Goal: Task Accomplishment & Management: Complete application form

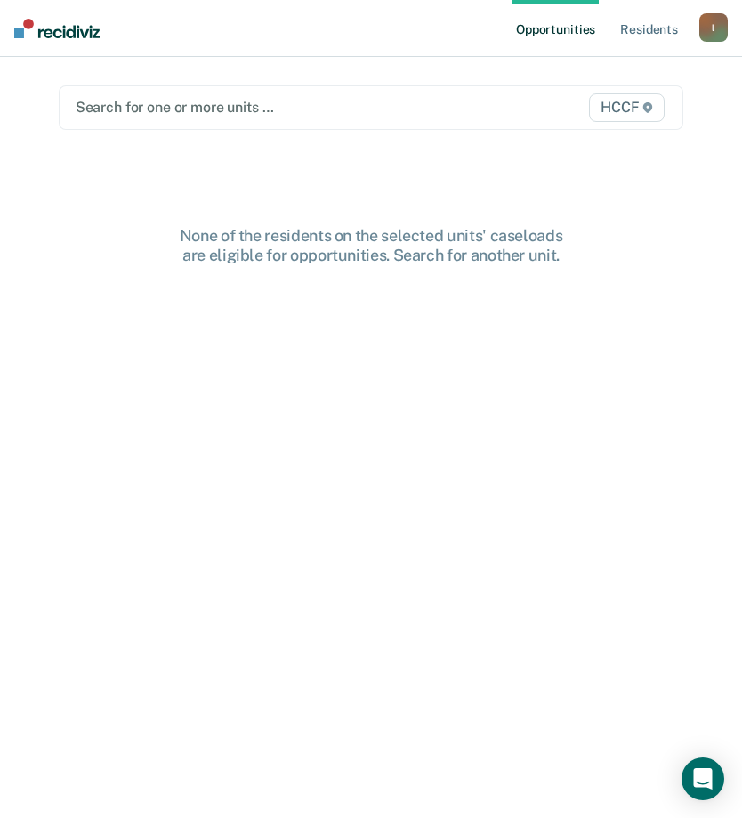
click at [173, 102] on div "Search for one or more units …" at bounding box center [282, 107] width 417 height 24
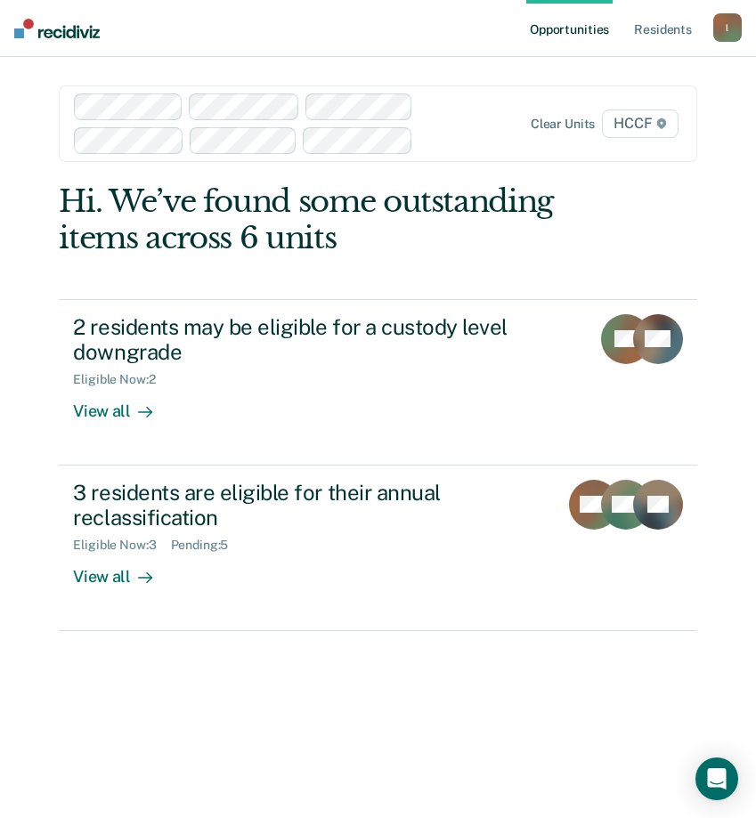
click at [158, 693] on div "Hi. We’ve found some outstanding items across 6 units 2 residents may be eligib…" at bounding box center [377, 492] width 637 height 619
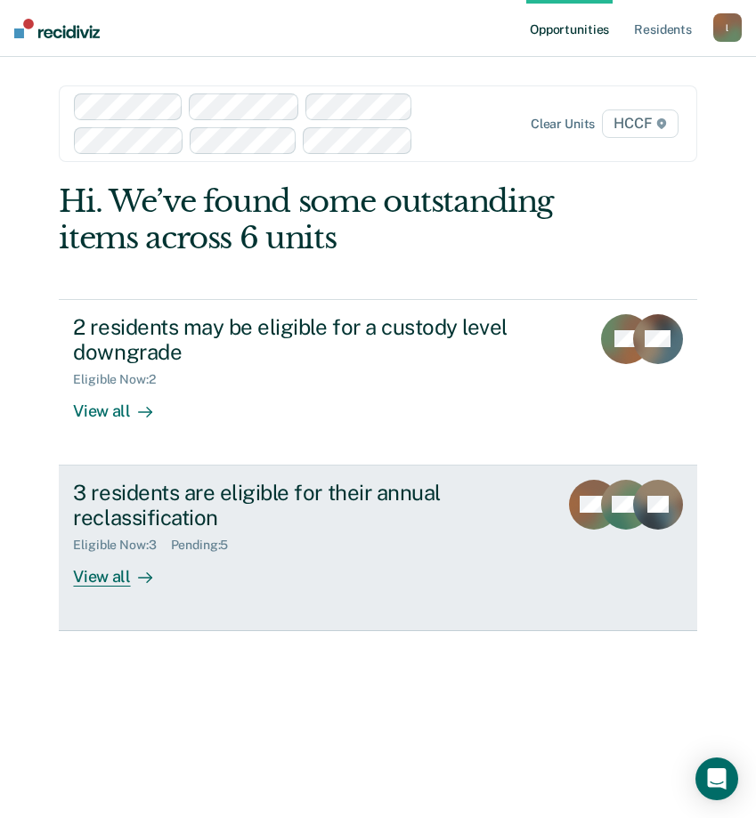
click at [93, 585] on div "View all" at bounding box center [123, 570] width 100 height 35
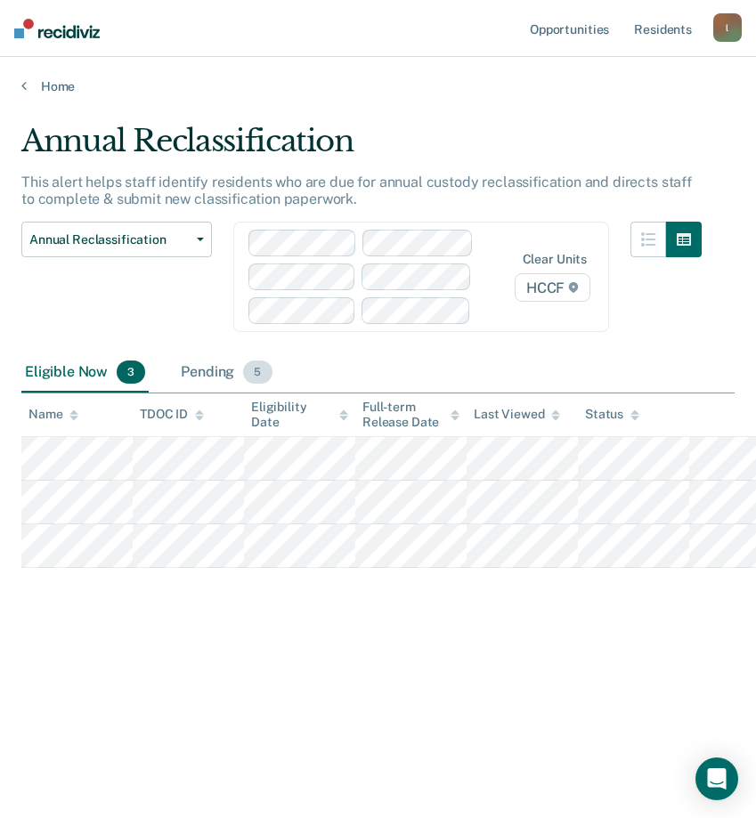
click at [203, 373] on div "Pending 5" at bounding box center [226, 372] width 98 height 39
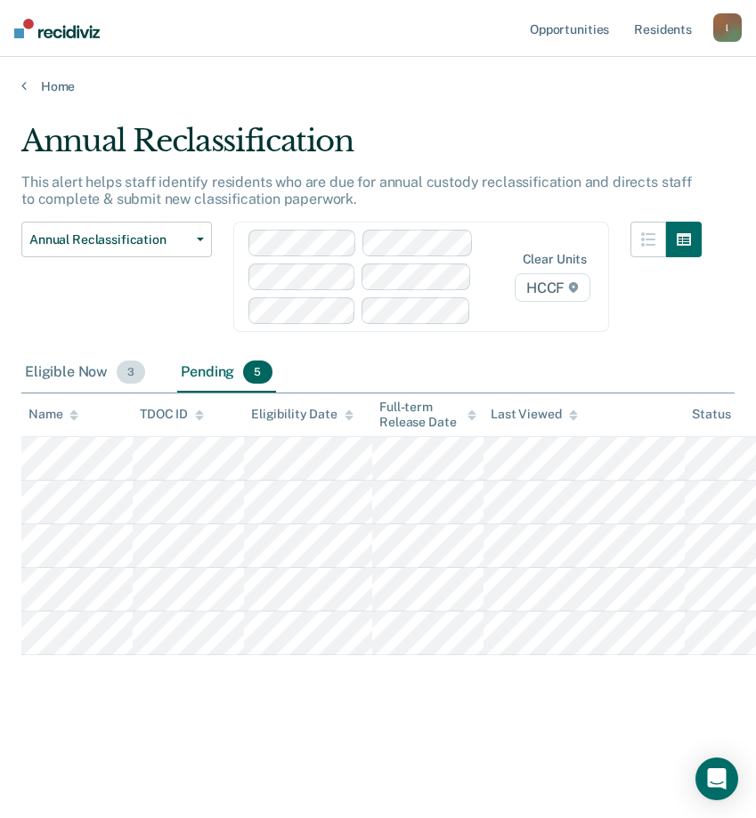
click at [81, 375] on div "Eligible Now 3" at bounding box center [84, 372] width 127 height 39
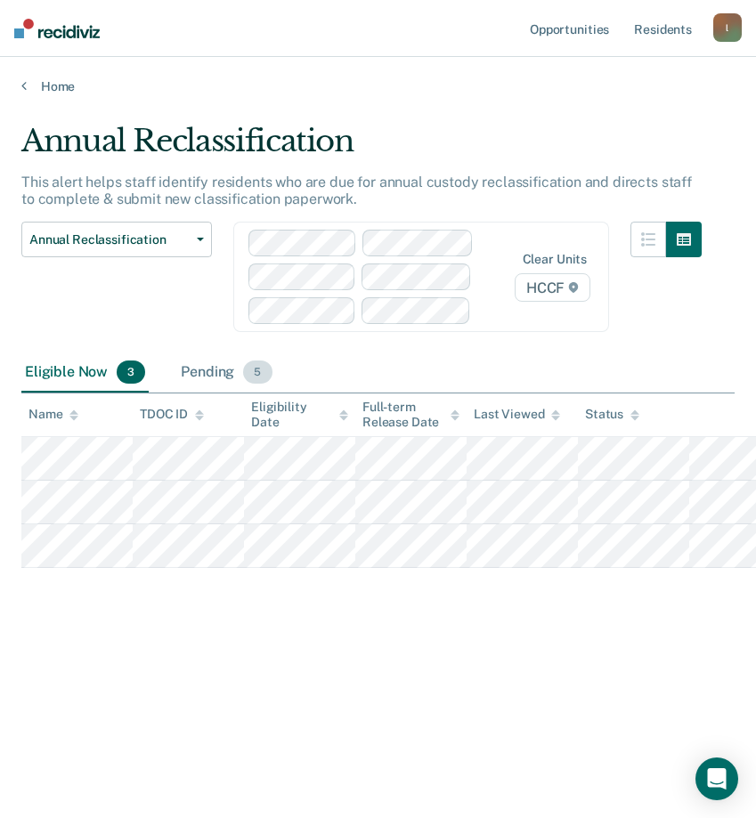
click at [202, 368] on div "Pending 5" at bounding box center [226, 372] width 98 height 39
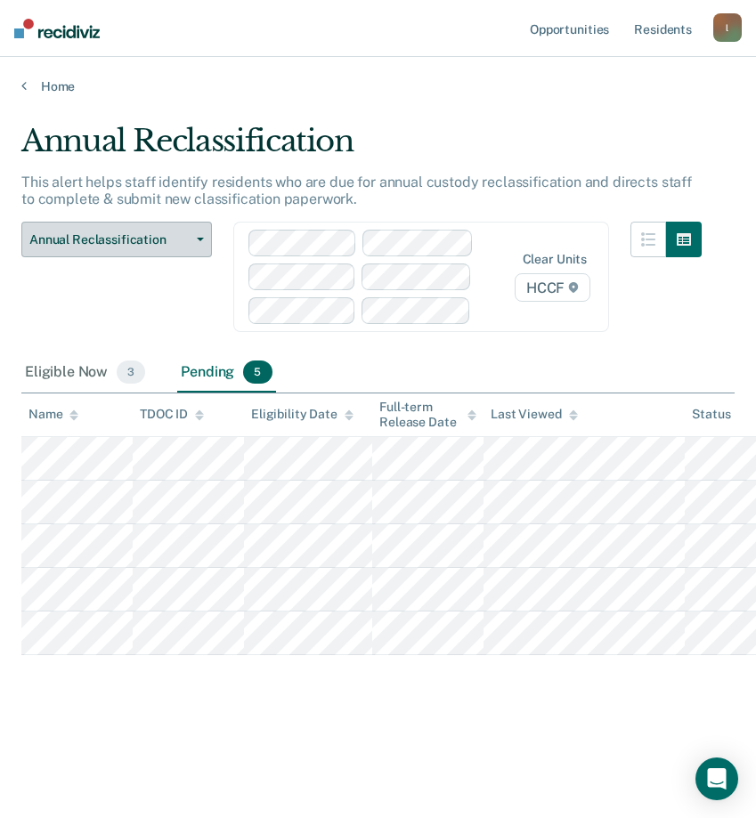
click at [114, 238] on span "Annual Reclassification" at bounding box center [109, 239] width 160 height 15
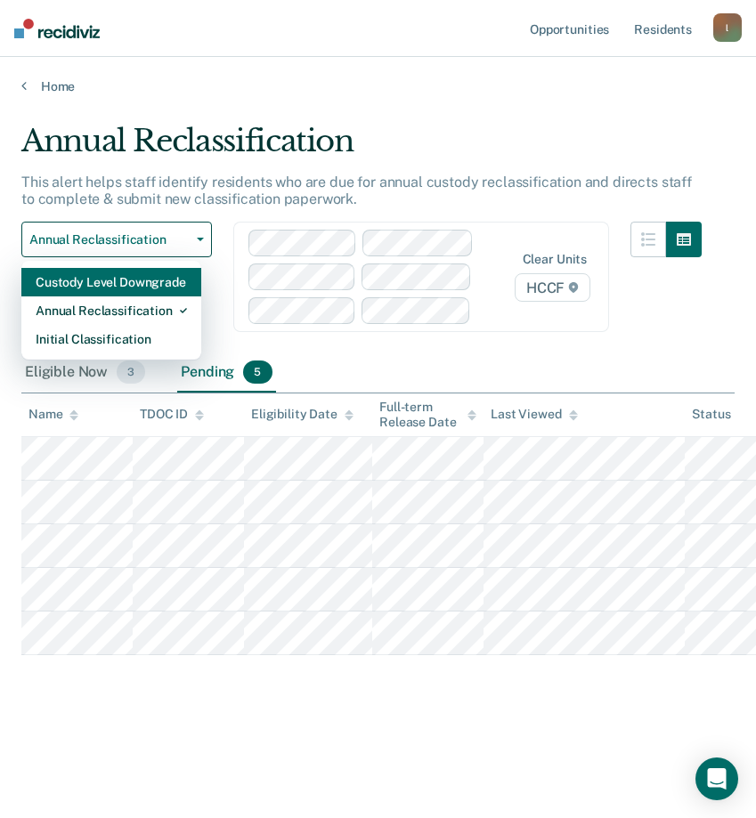
click at [94, 285] on div "Custody Level Downgrade" at bounding box center [111, 282] width 151 height 28
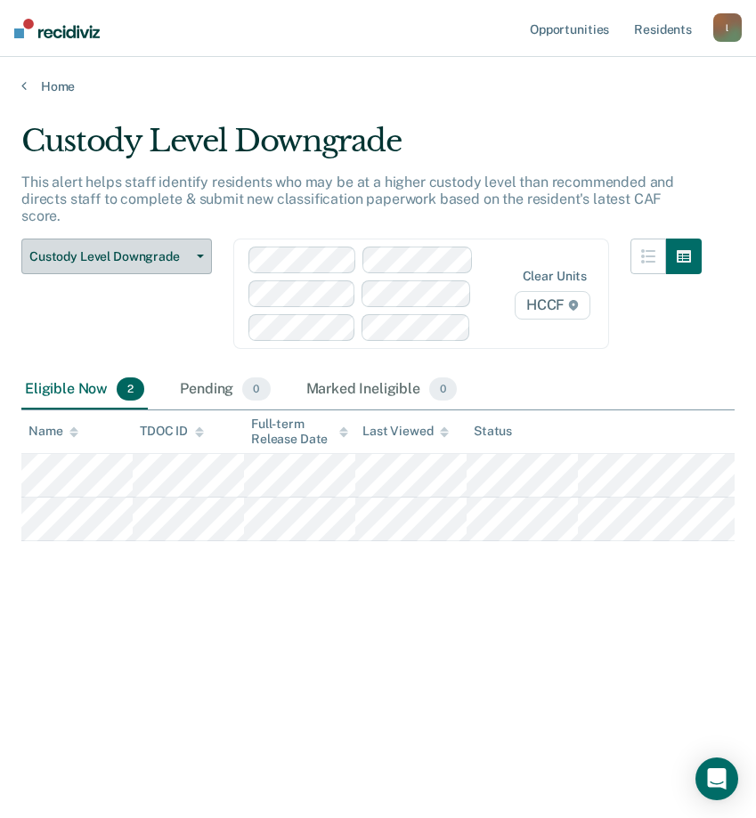
drag, startPoint x: 49, startPoint y: 246, endPoint x: 50, endPoint y: 255, distance: 8.9
click at [50, 255] on button "Custody Level Downgrade" at bounding box center [116, 257] width 191 height 36
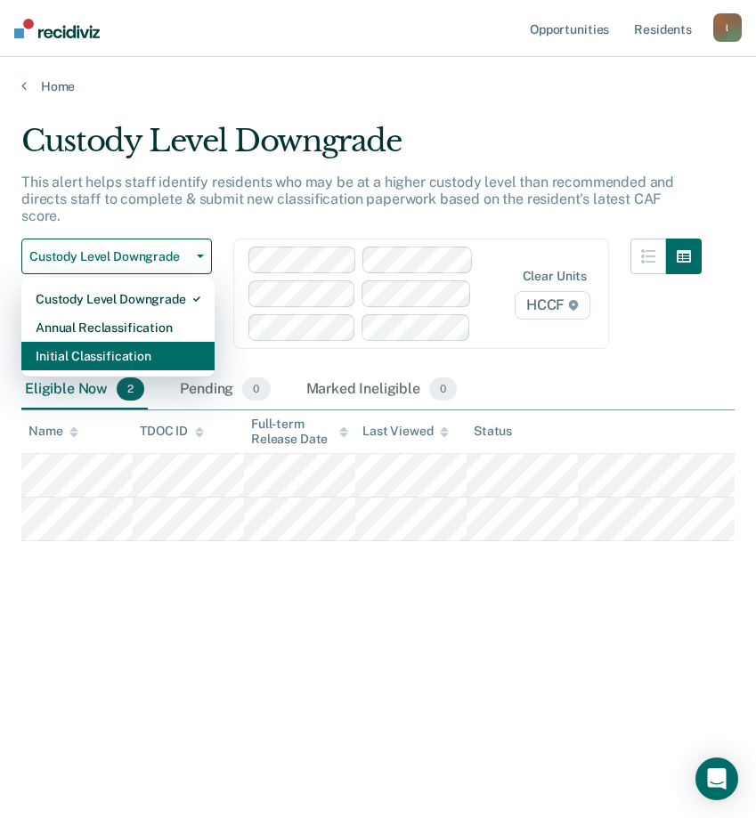
click at [69, 342] on div "Initial Classification" at bounding box center [118, 356] width 165 height 28
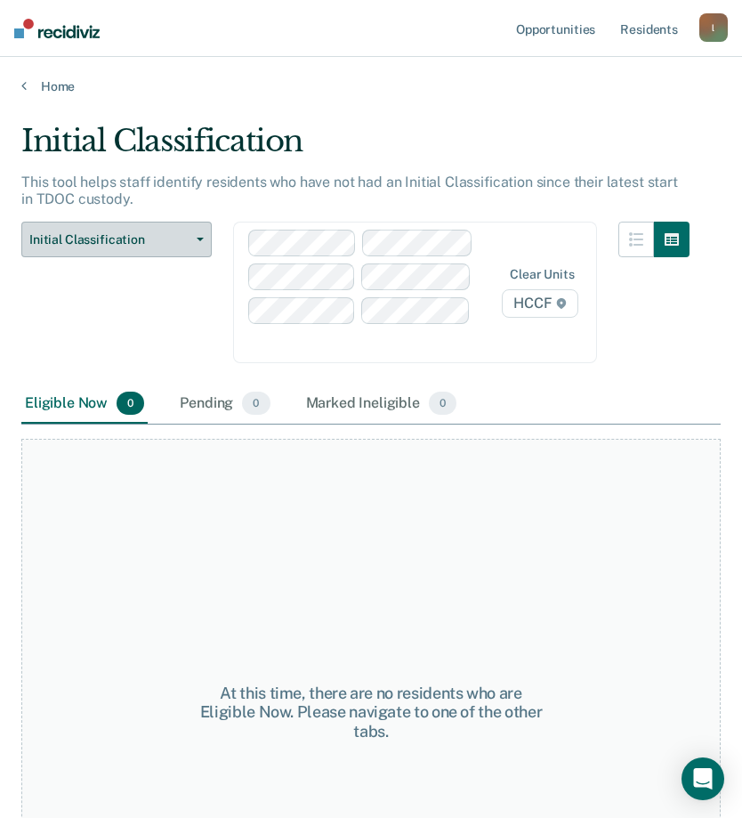
click at [84, 233] on span "Initial Classification" at bounding box center [109, 239] width 160 height 15
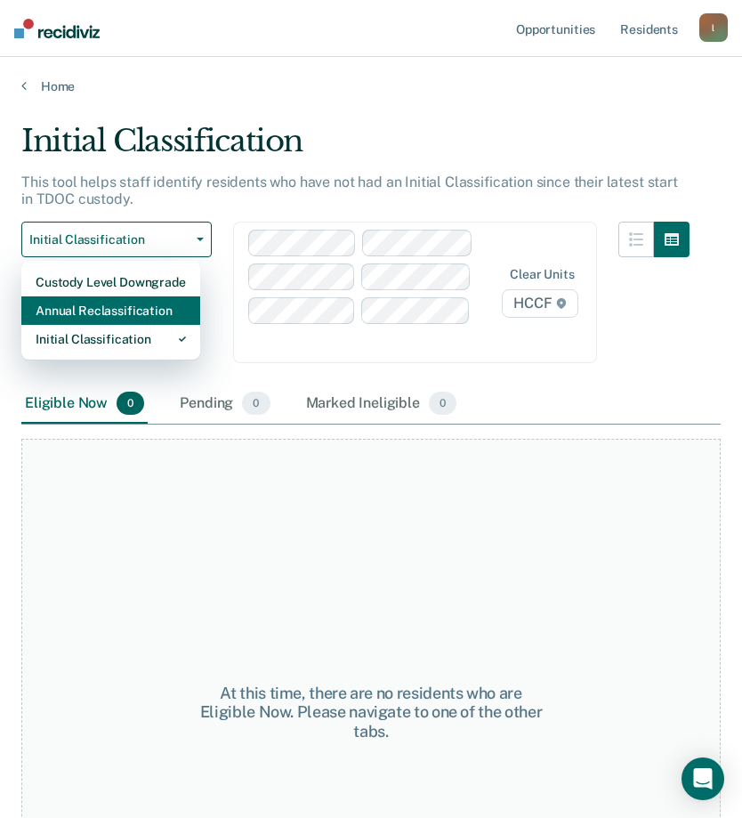
click at [83, 302] on div "Annual Reclassification" at bounding box center [111, 310] width 150 height 28
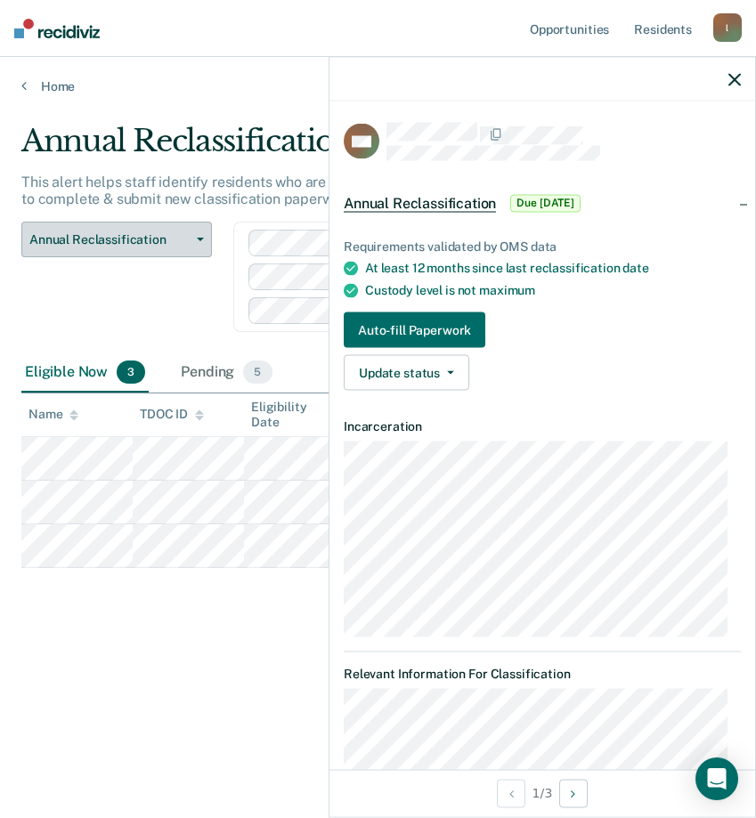
click at [70, 247] on span "Annual Reclassification" at bounding box center [109, 239] width 160 height 15
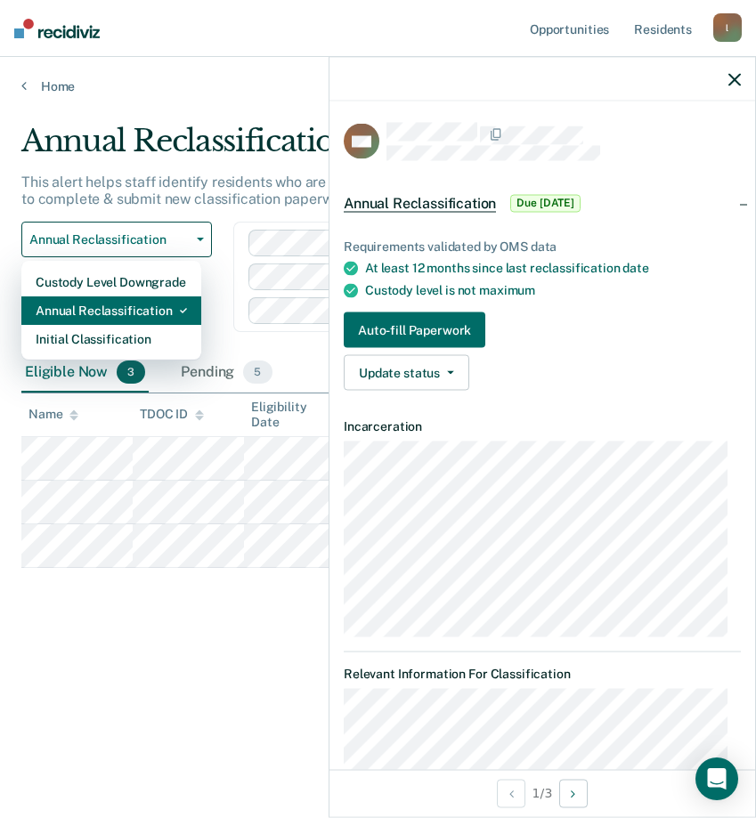
drag, startPoint x: 74, startPoint y: 304, endPoint x: 74, endPoint y: 318, distance: 13.4
click at [74, 318] on div "Annual Reclassification" at bounding box center [111, 310] width 151 height 28
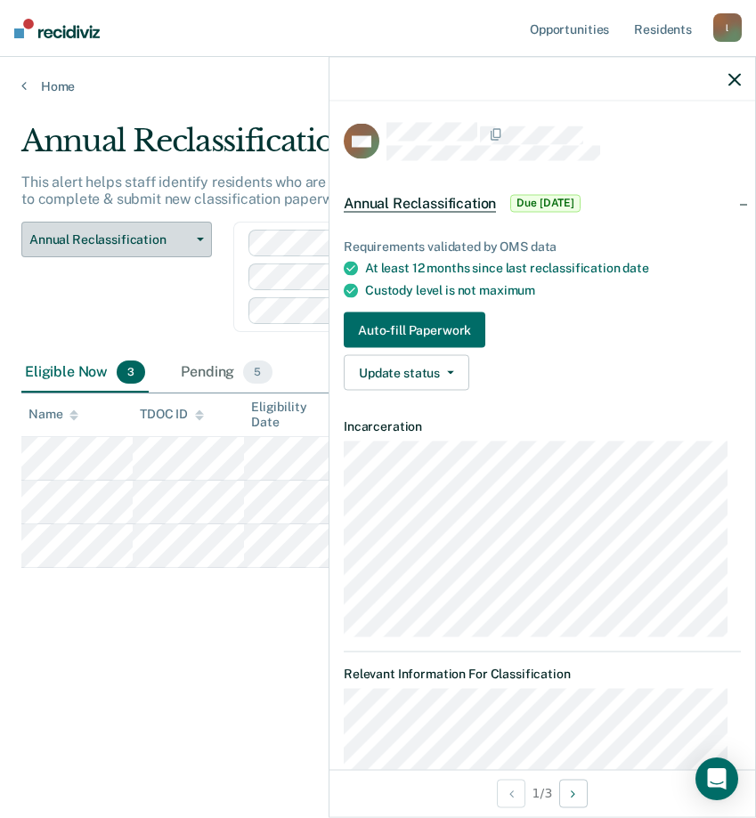
click at [70, 244] on span "Annual Reclassification" at bounding box center [109, 239] width 160 height 15
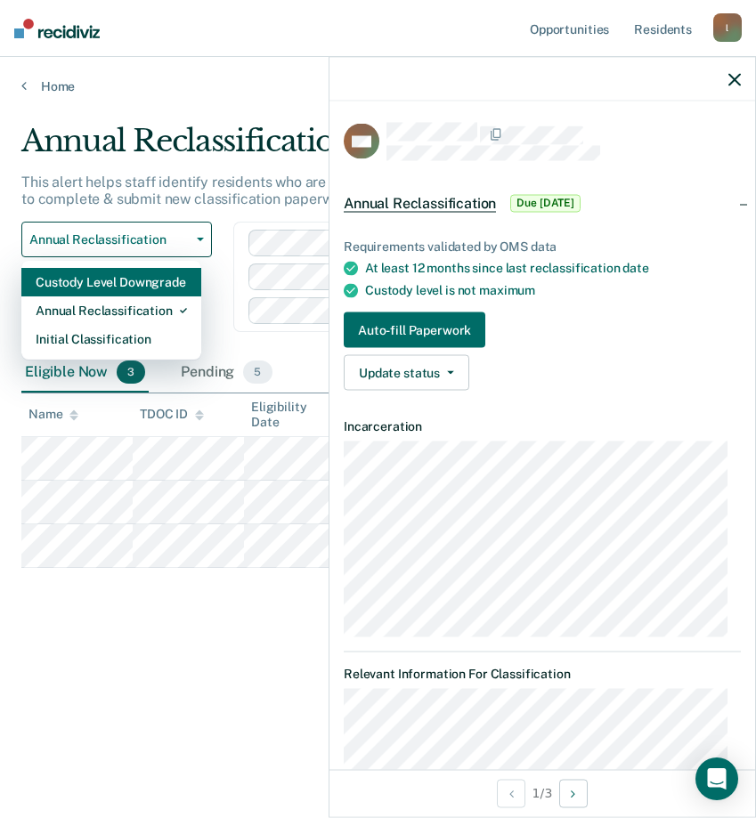
click at [72, 282] on div "Custody Level Downgrade" at bounding box center [111, 282] width 151 height 28
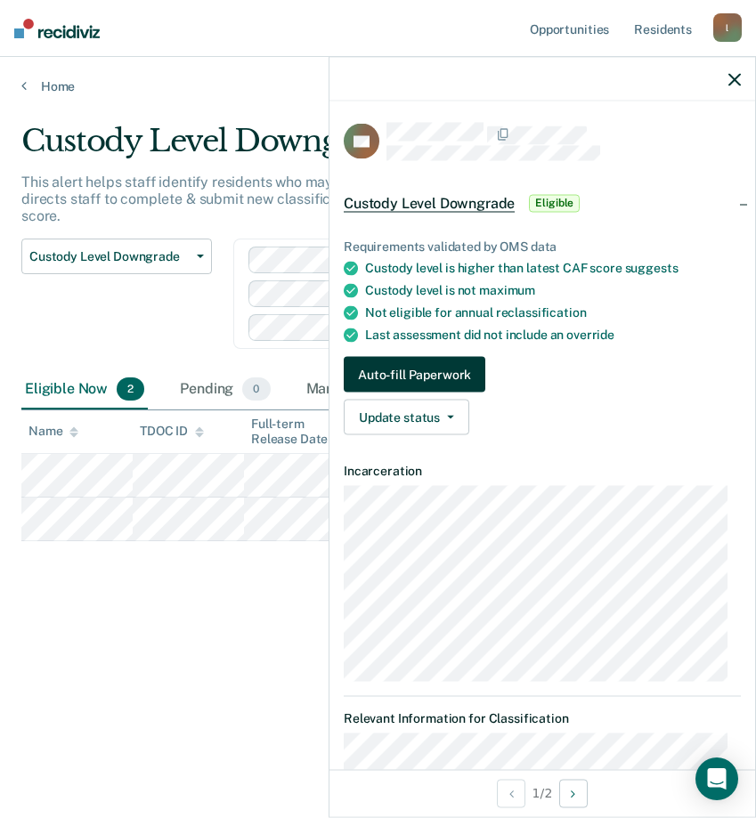
click at [397, 373] on button "Auto-fill Paperwork" at bounding box center [415, 375] width 142 height 36
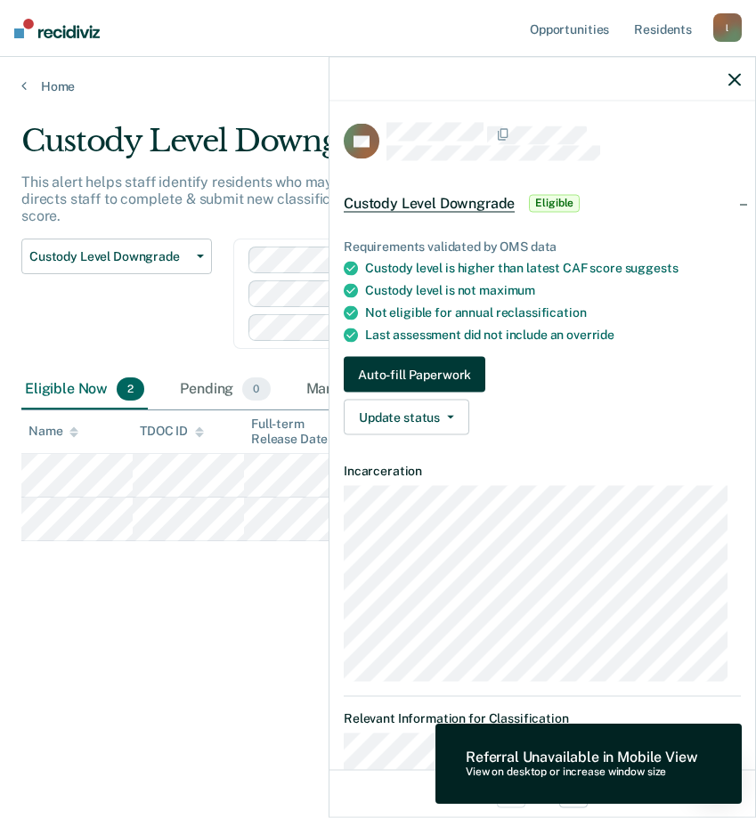
click at [421, 379] on button "Auto-fill Paperwork" at bounding box center [415, 375] width 142 height 36
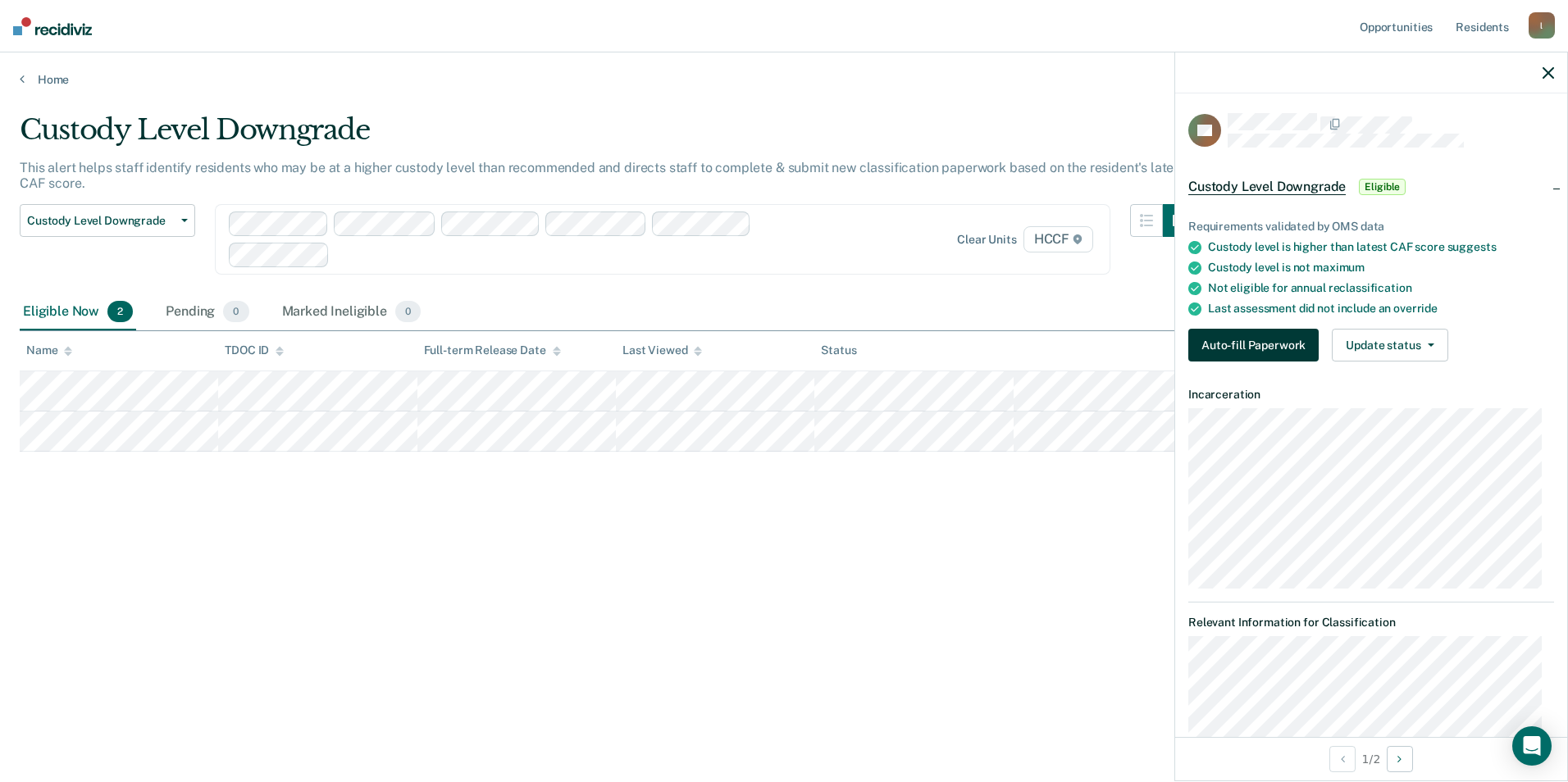
click at [696, 342] on button "Auto-fill Paperwork" at bounding box center [1254, 345] width 131 height 33
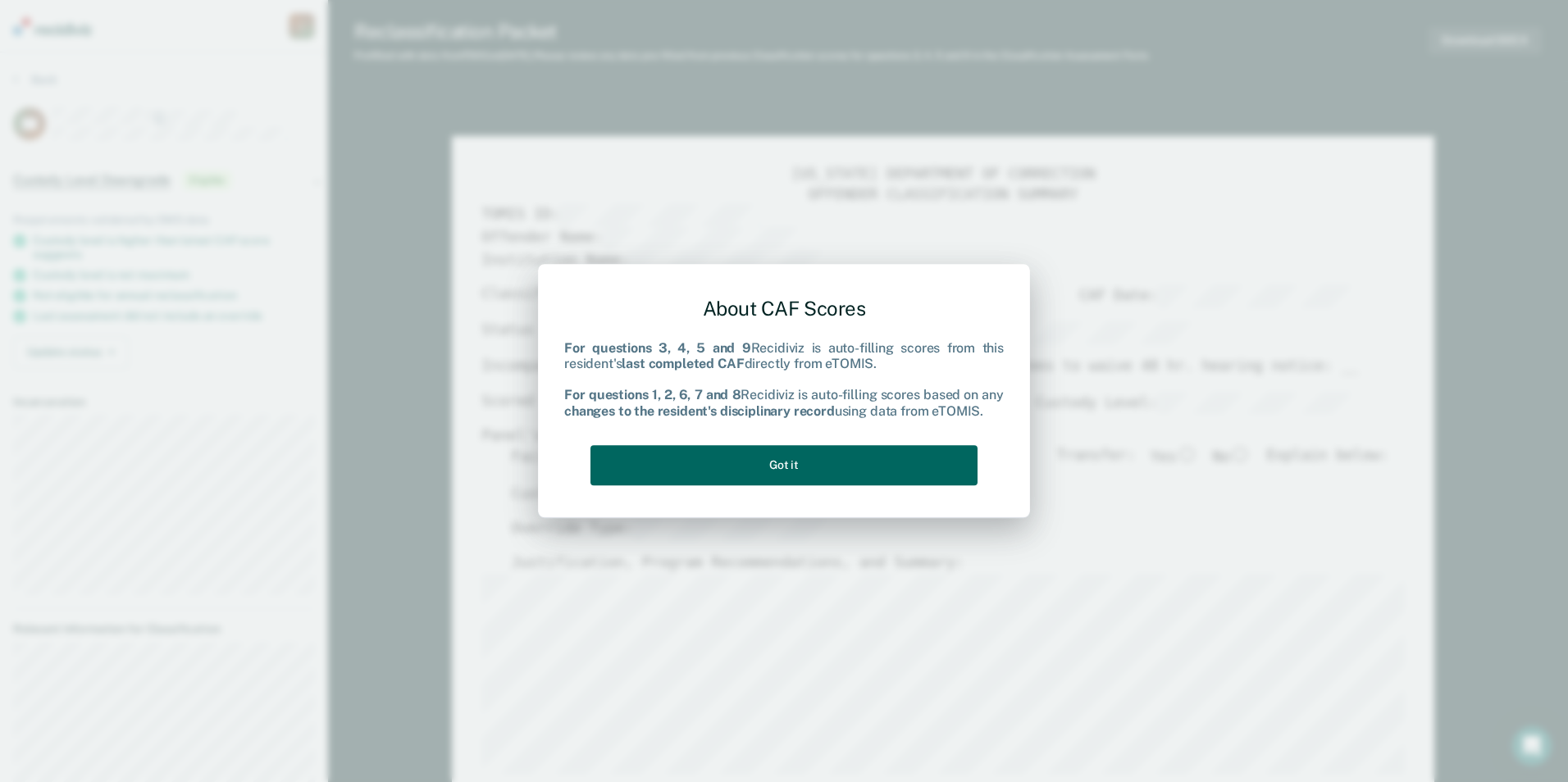
click at [696, 469] on button "Got it" at bounding box center [784, 465] width 387 height 41
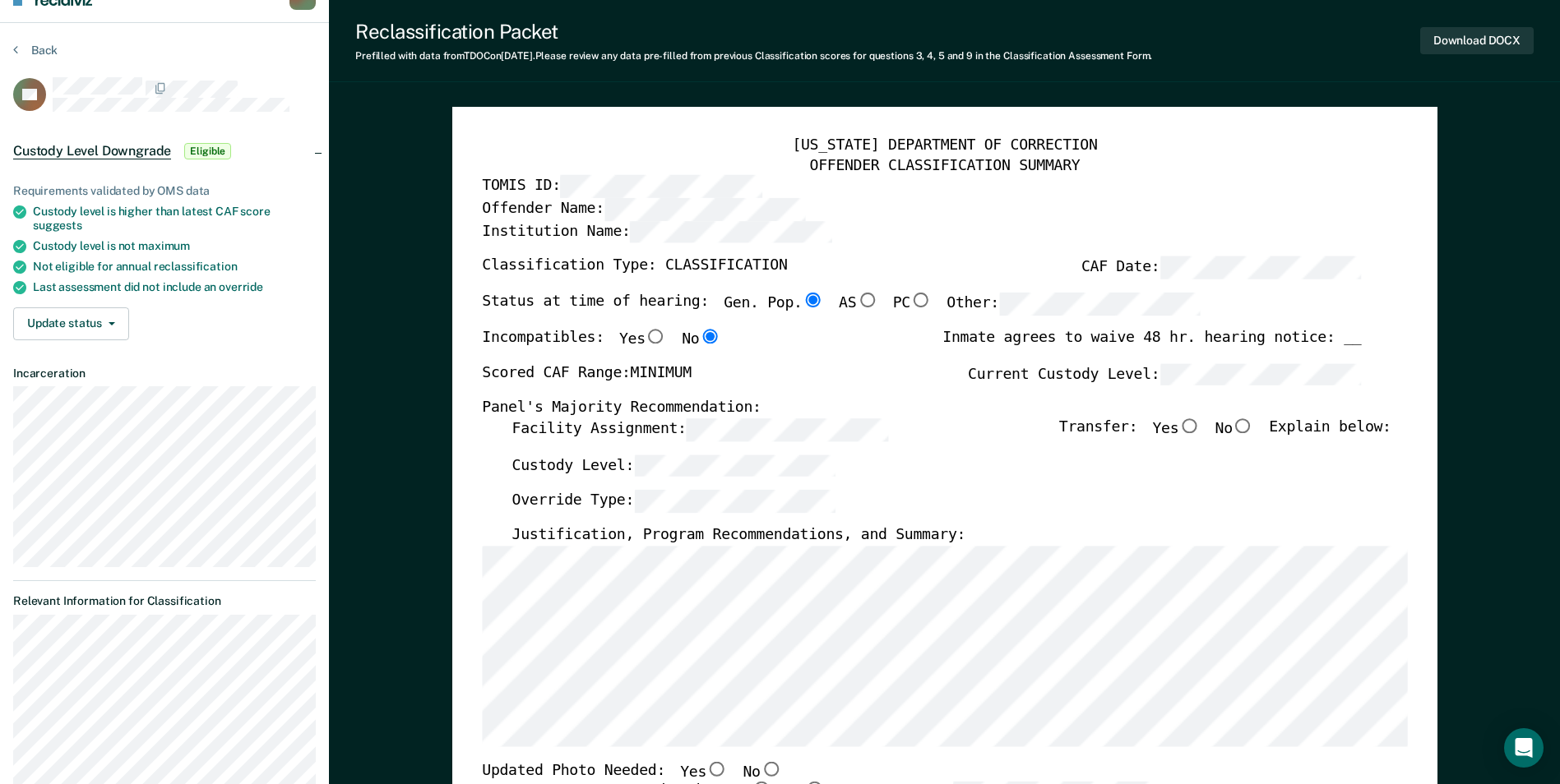
scroll to position [82, 0]
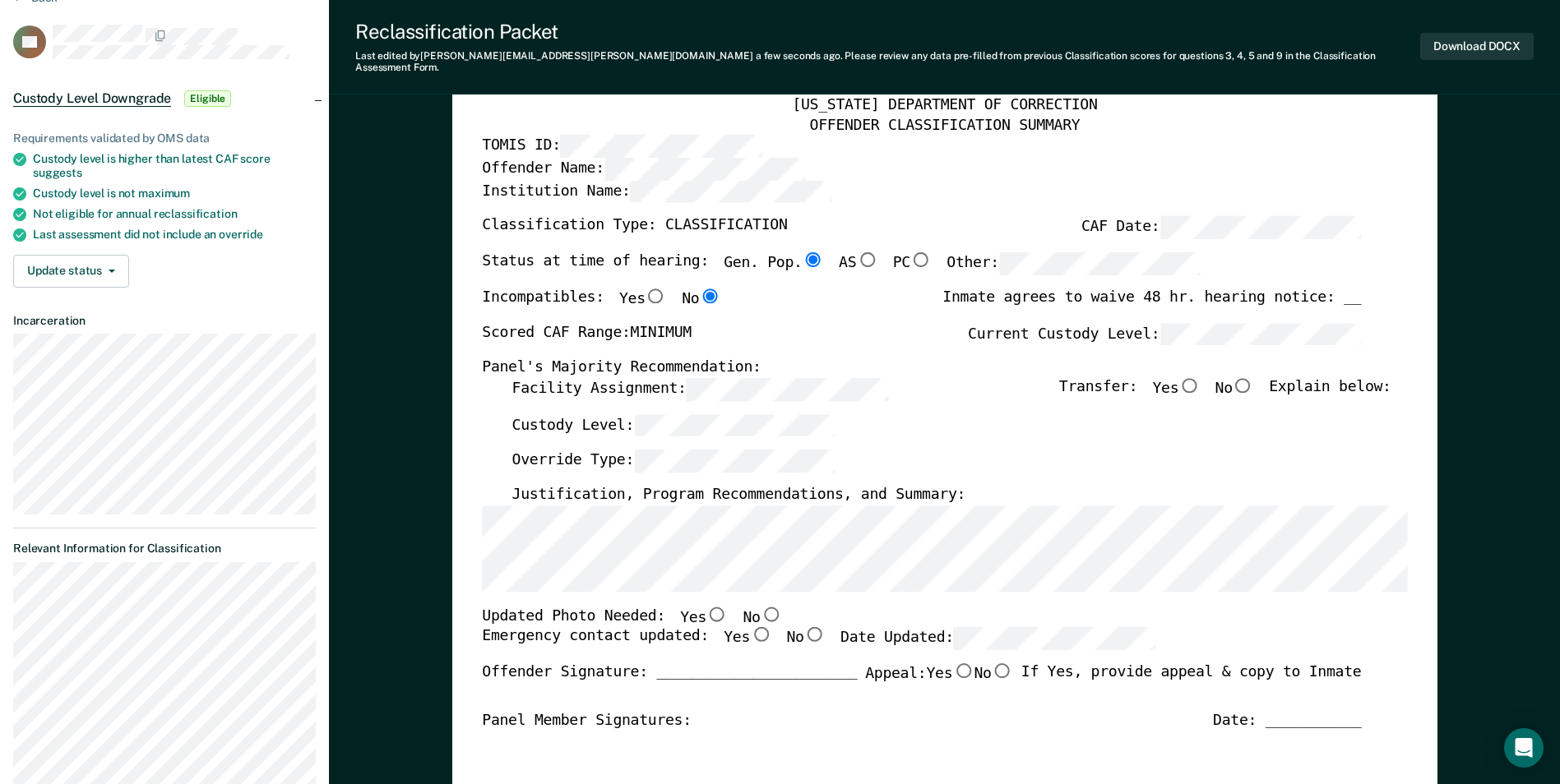
click at [697, 378] on input "No" at bounding box center [1242, 385] width 21 height 15
type textarea "x"
radio input "true"
click at [697, 606] on input "No" at bounding box center [770, 613] width 21 height 15
type textarea "x"
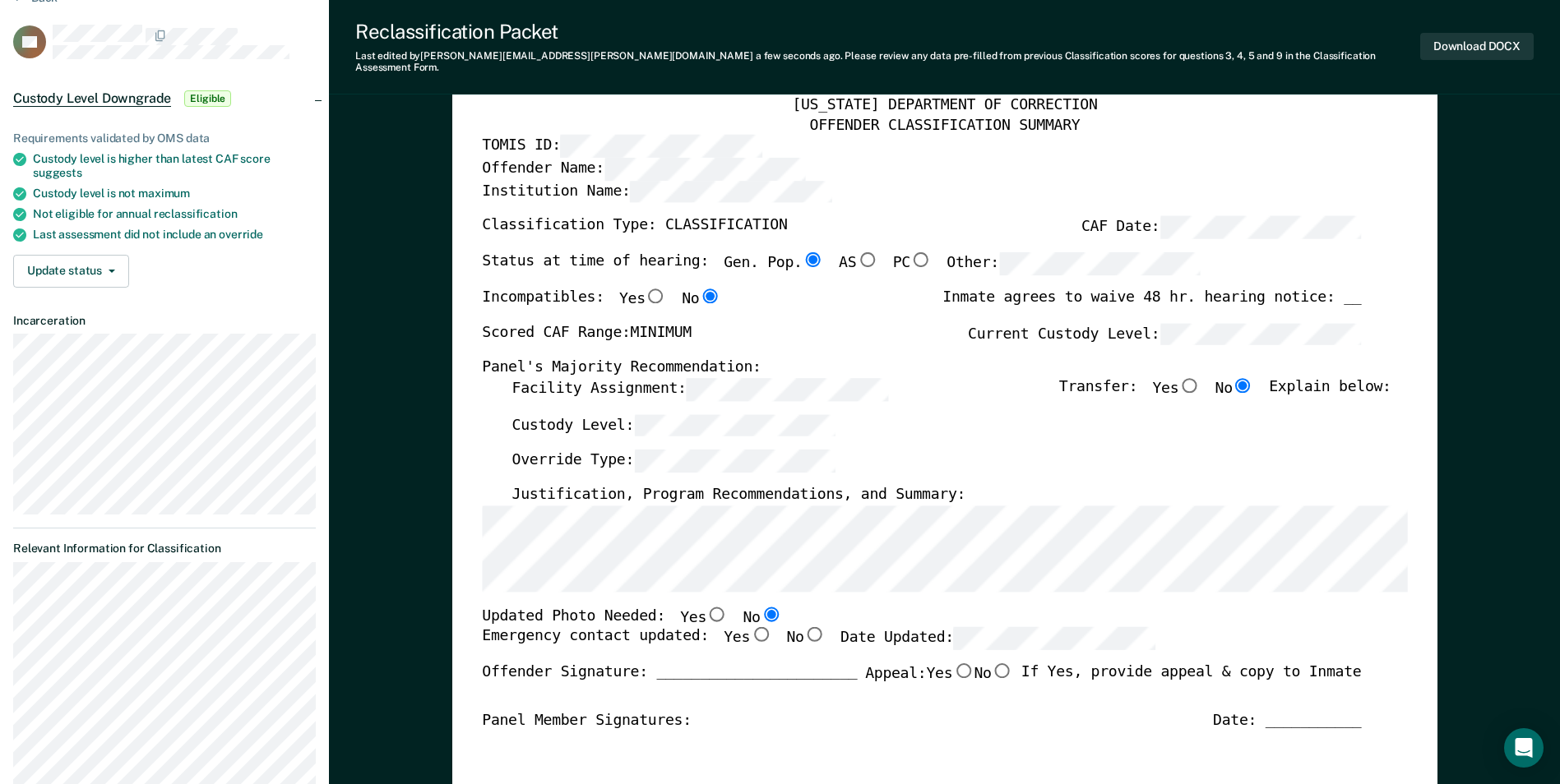
radio input "true"
click at [697, 606] on div "Updated Photo Needed: Yes No" at bounding box center [922, 616] width 879 height 21
click at [697, 627] on div "Emergency contact updated: Yes No Date Updated:" at bounding box center [818, 645] width 673 height 36
click at [697, 627] on input "Yes" at bounding box center [760, 634] width 21 height 15
type textarea "x"
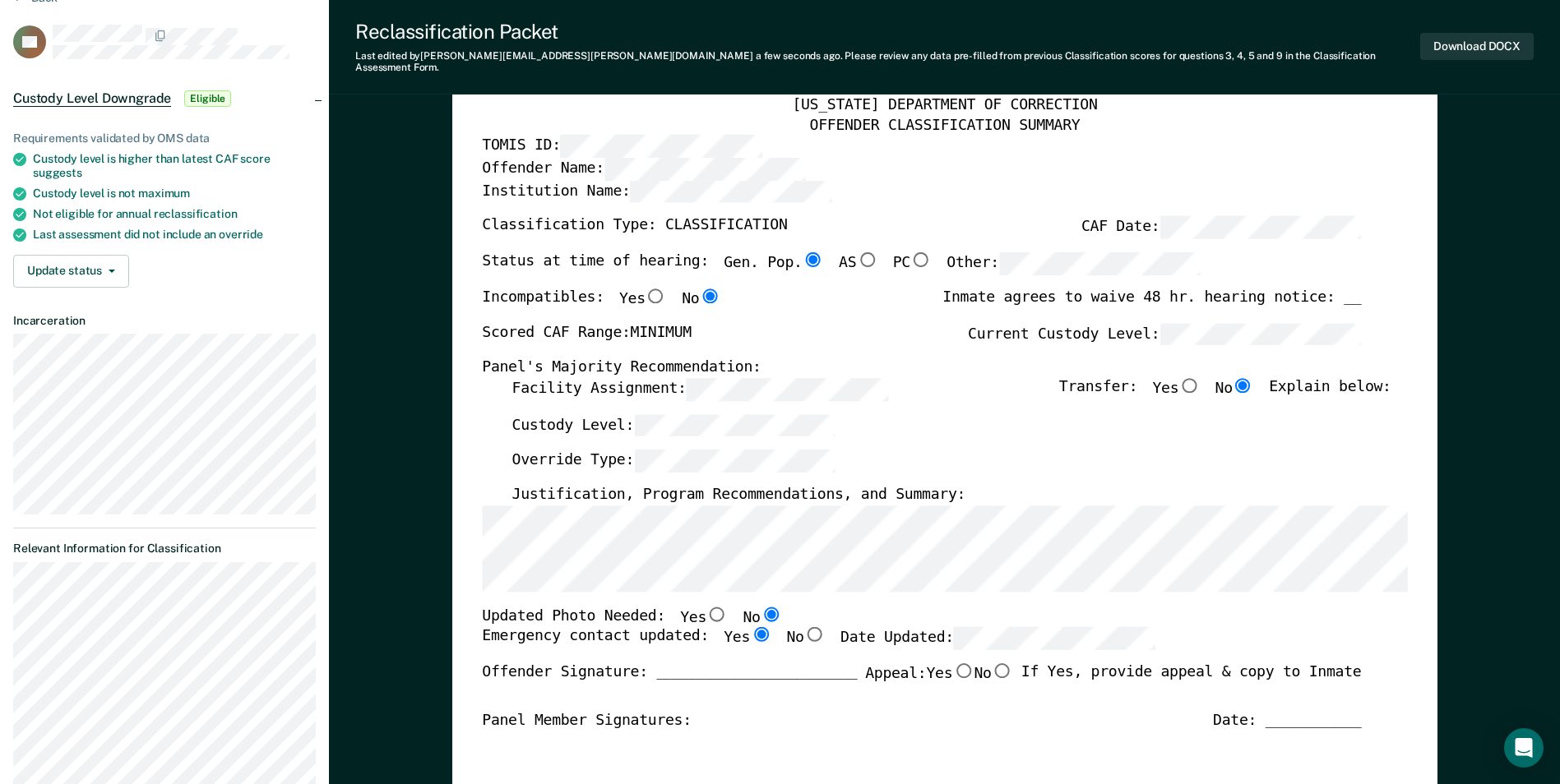
radio input "true"
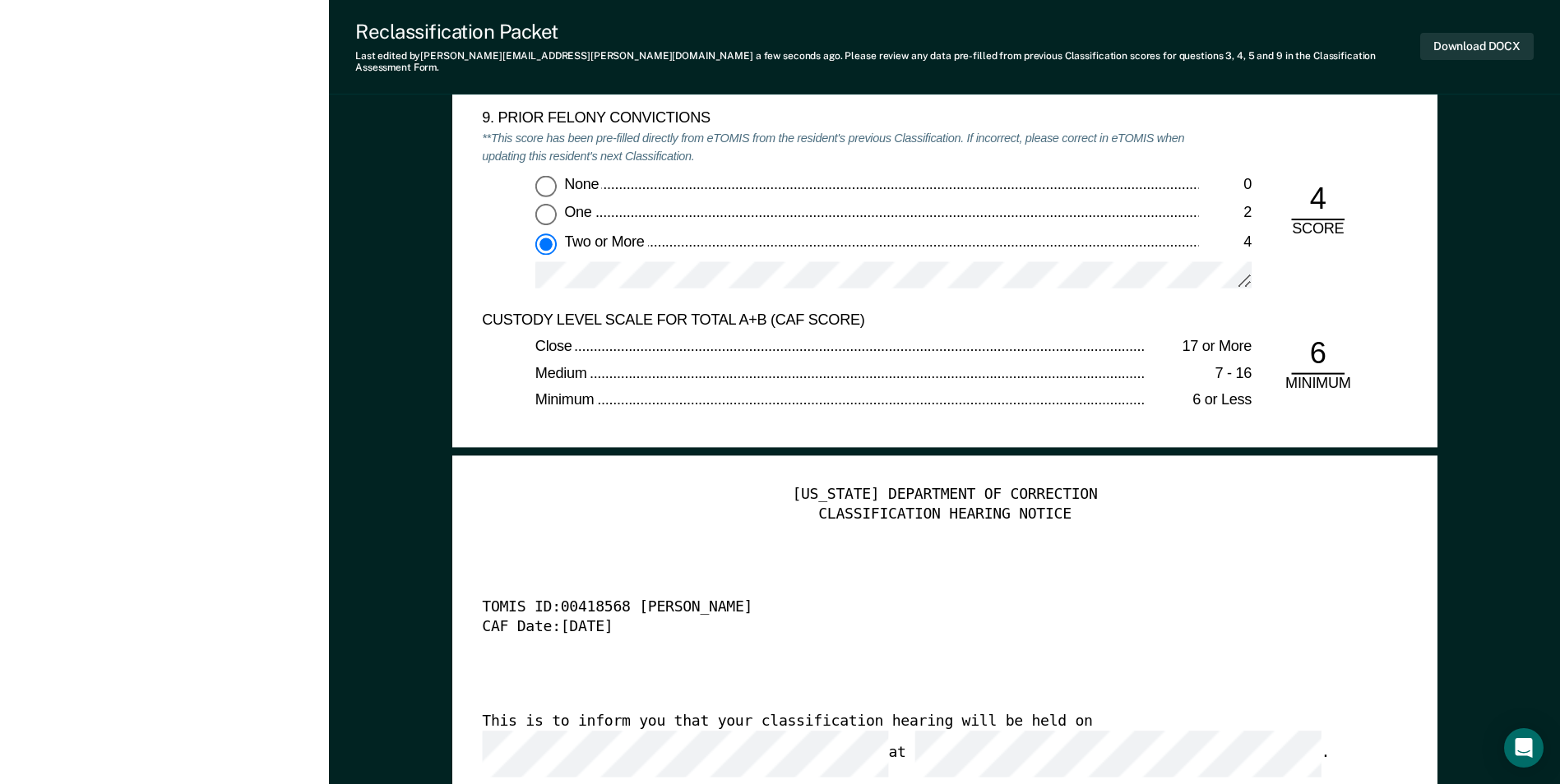
scroll to position [3844, 0]
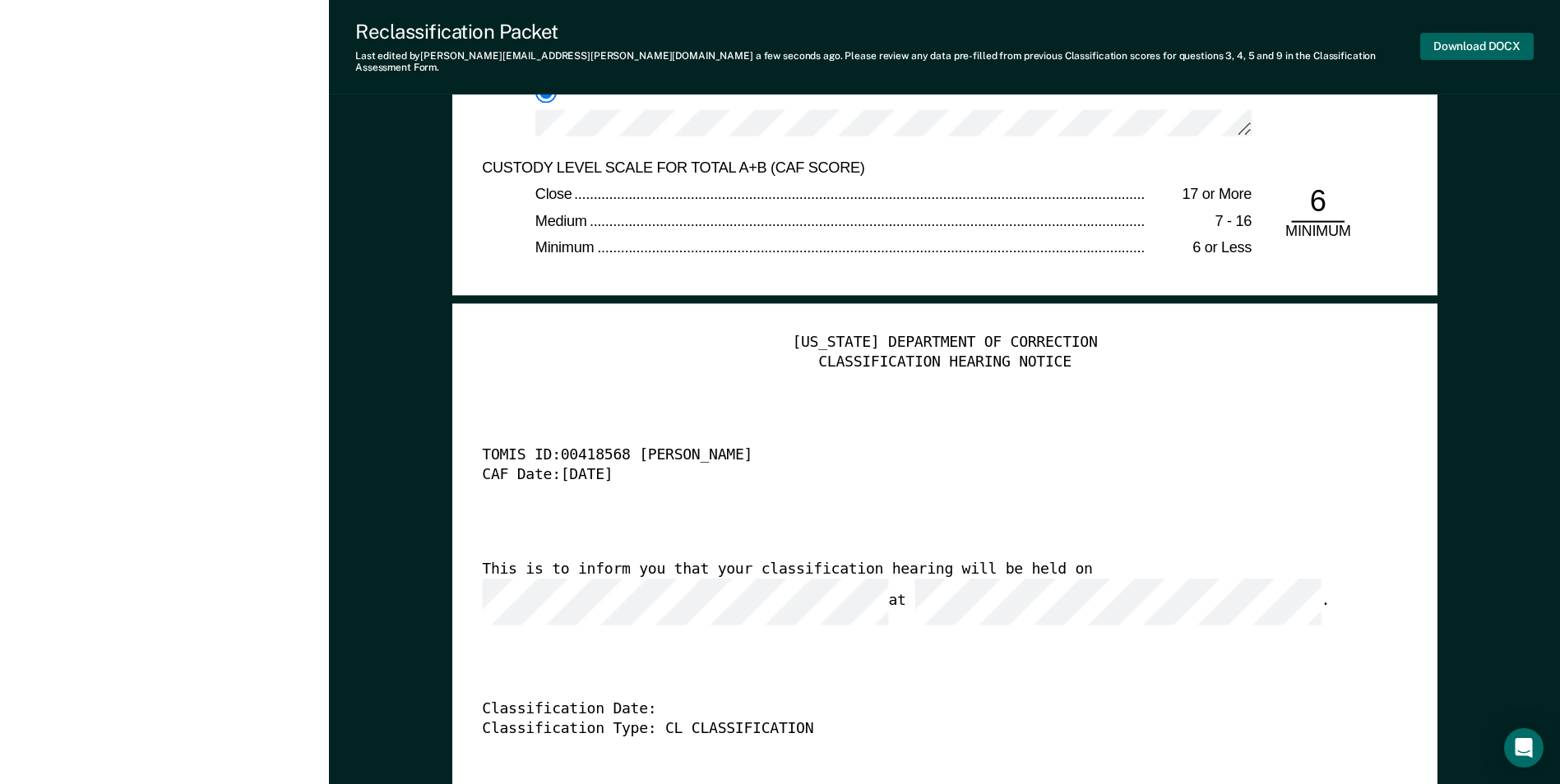
click at [697, 45] on button "Download DOCX" at bounding box center [1476, 46] width 114 height 27
click at [697, 50] on div "Last edited by [PERSON_NAME][EMAIL_ADDRESS][PERSON_NAME][DOMAIN_NAME] a few sec…" at bounding box center [879, 62] width 1047 height 24
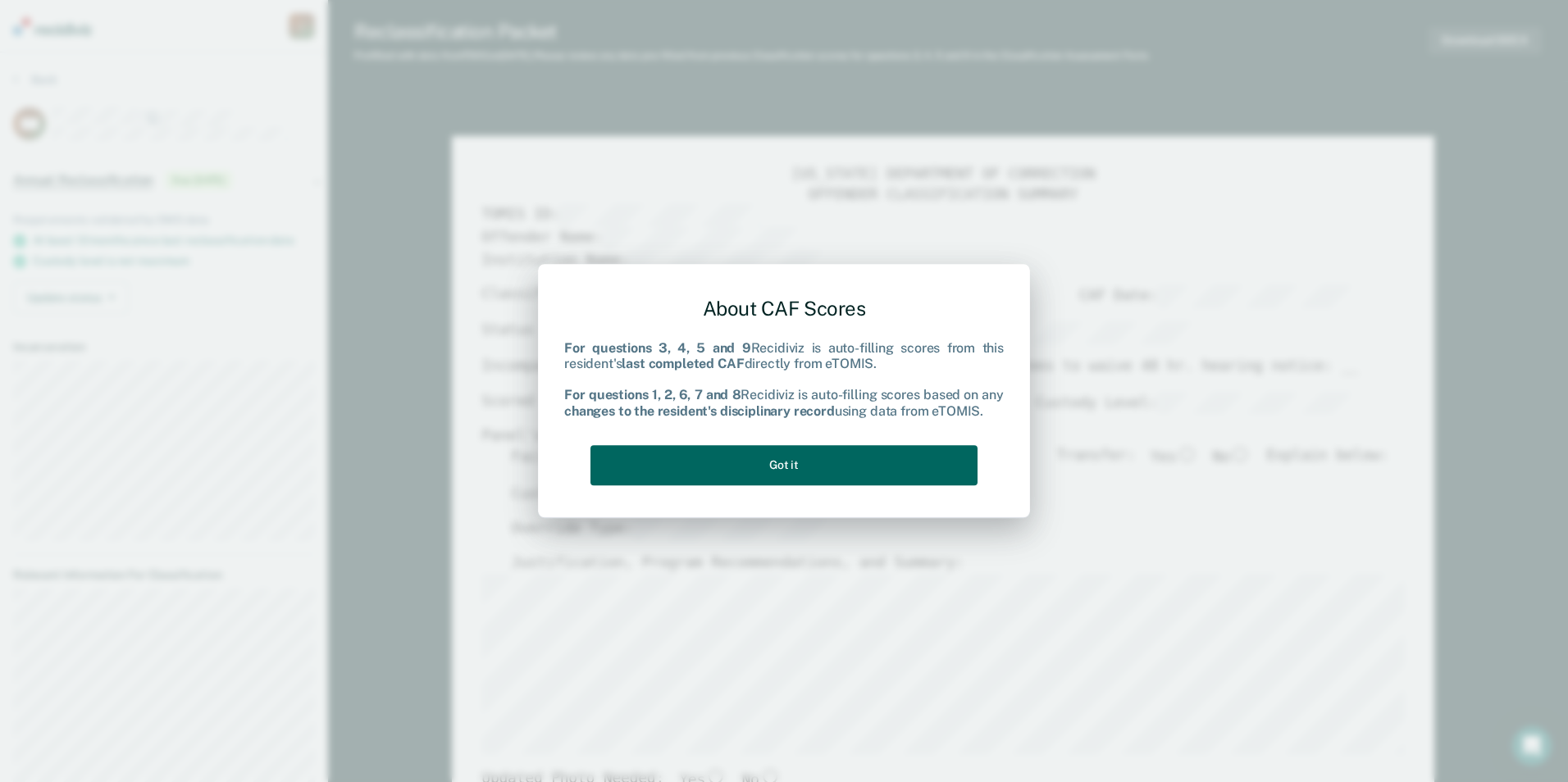
click at [696, 481] on button "Got it" at bounding box center [784, 465] width 387 height 41
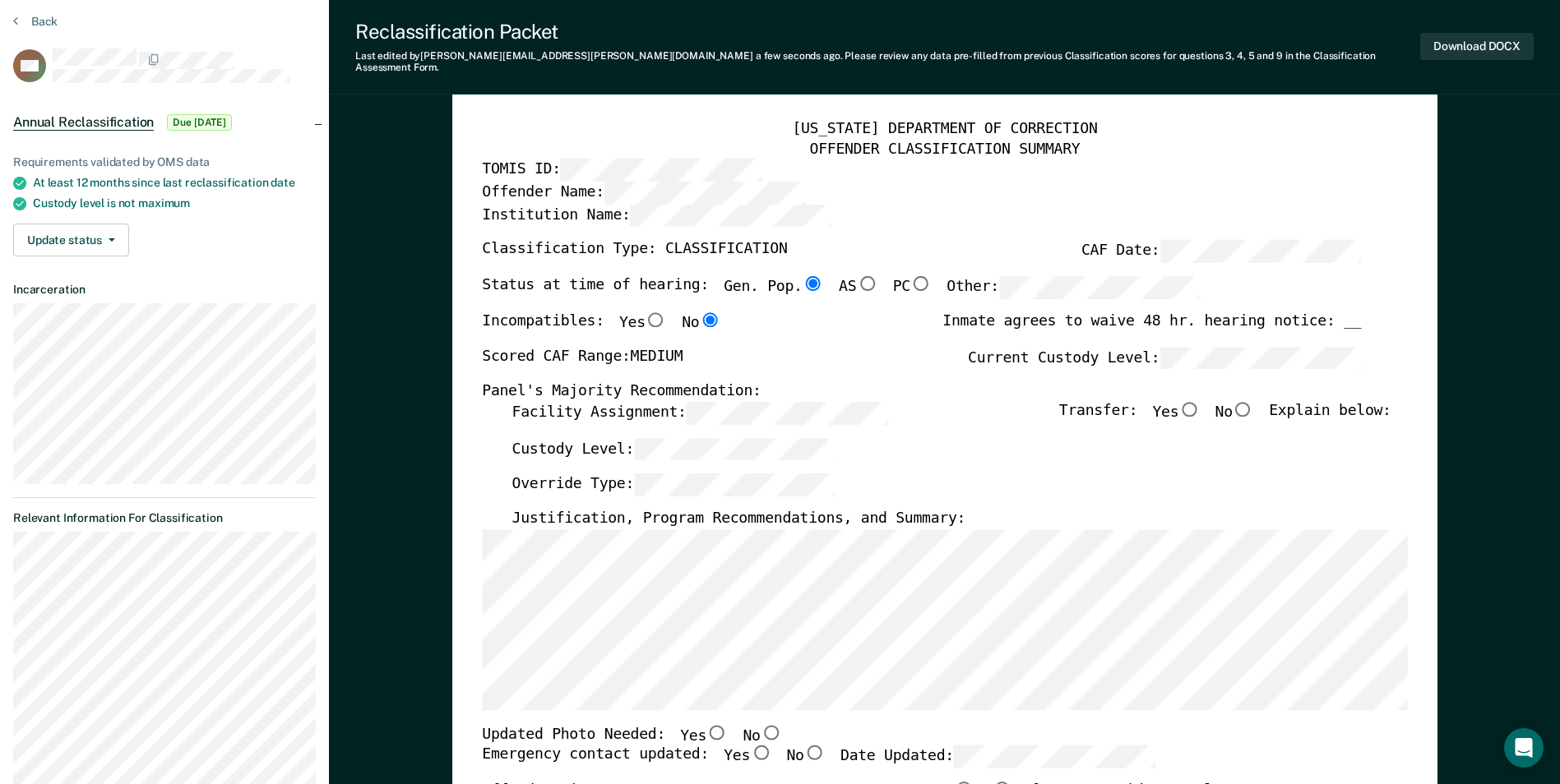
scroll to position [82, 0]
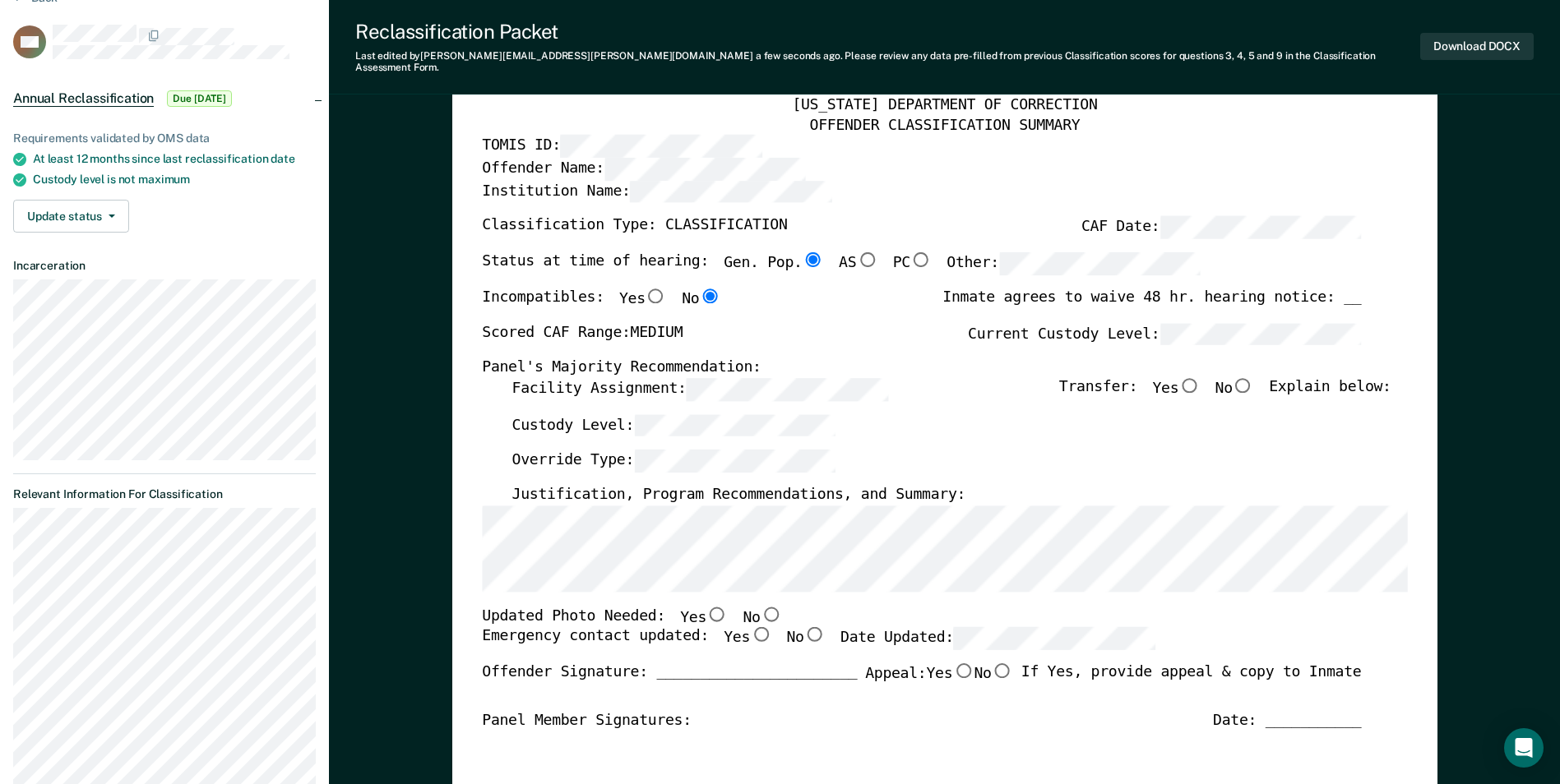
click at [697, 606] on input "No" at bounding box center [770, 613] width 21 height 15
type textarea "x"
radio input "true"
click at [697, 627] on input "Yes" at bounding box center [760, 634] width 21 height 15
type textarea "x"
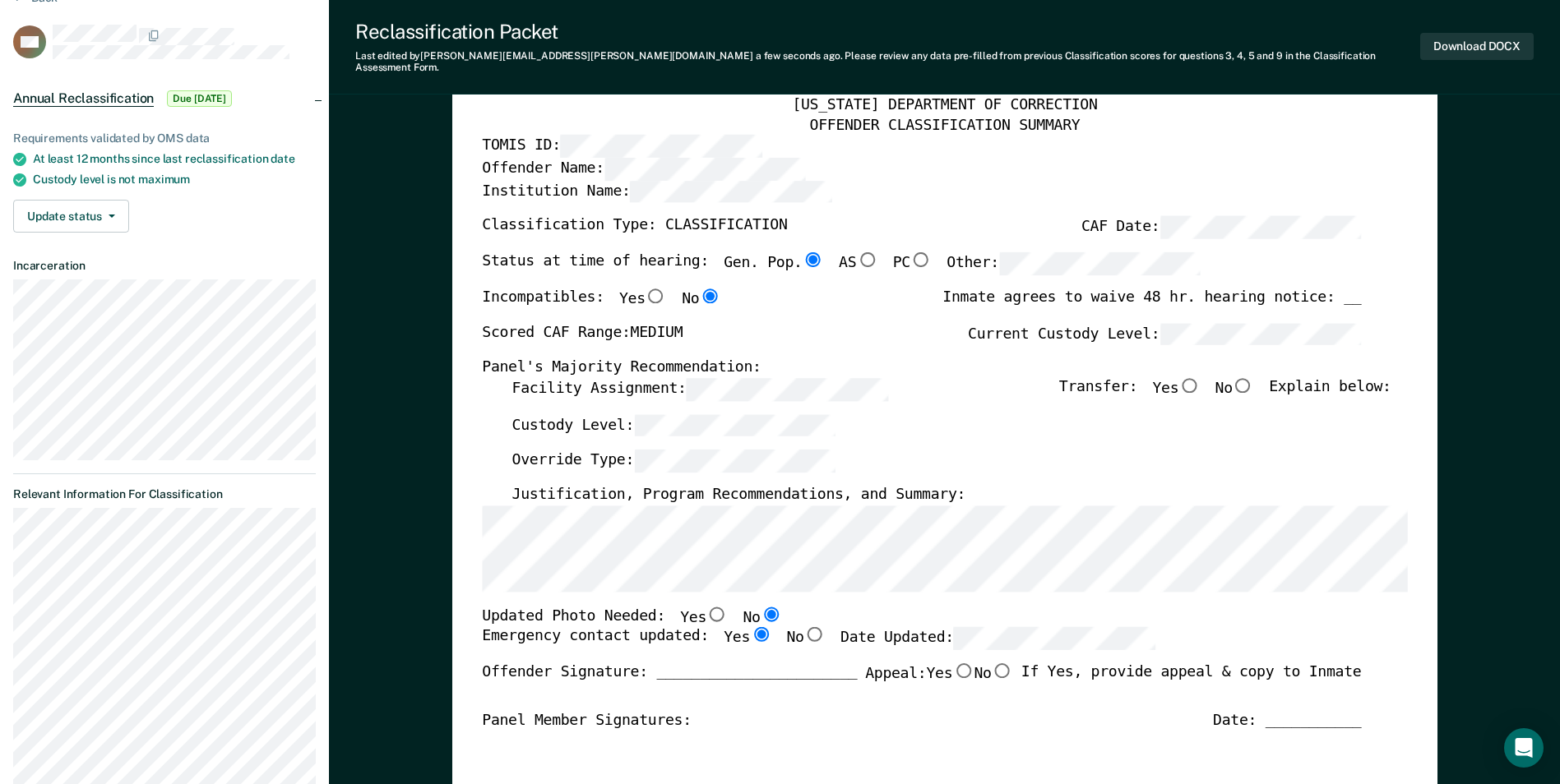
radio input "true"
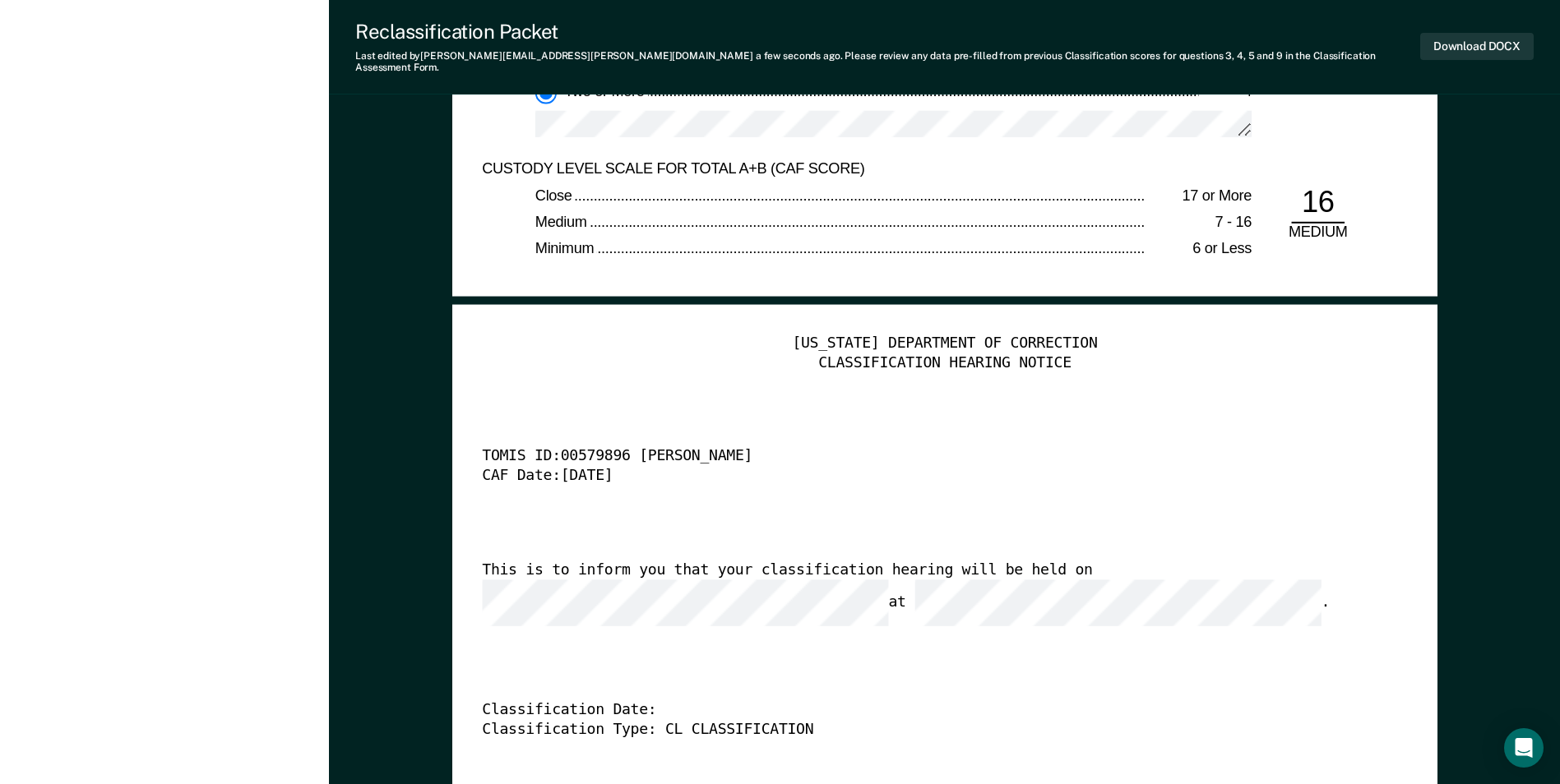
scroll to position [3864, 0]
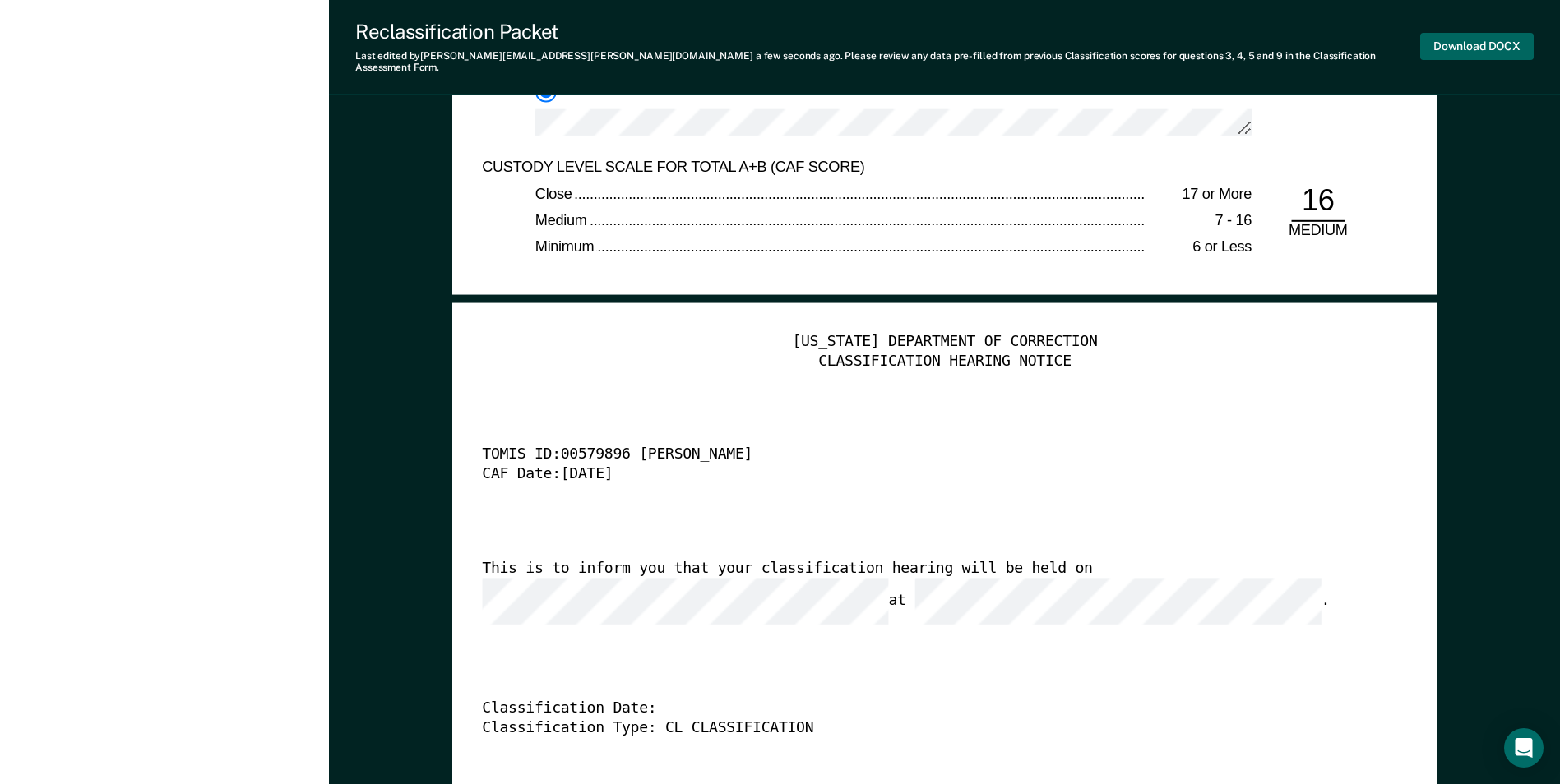
click at [697, 42] on button "Download DOCX" at bounding box center [1476, 46] width 114 height 27
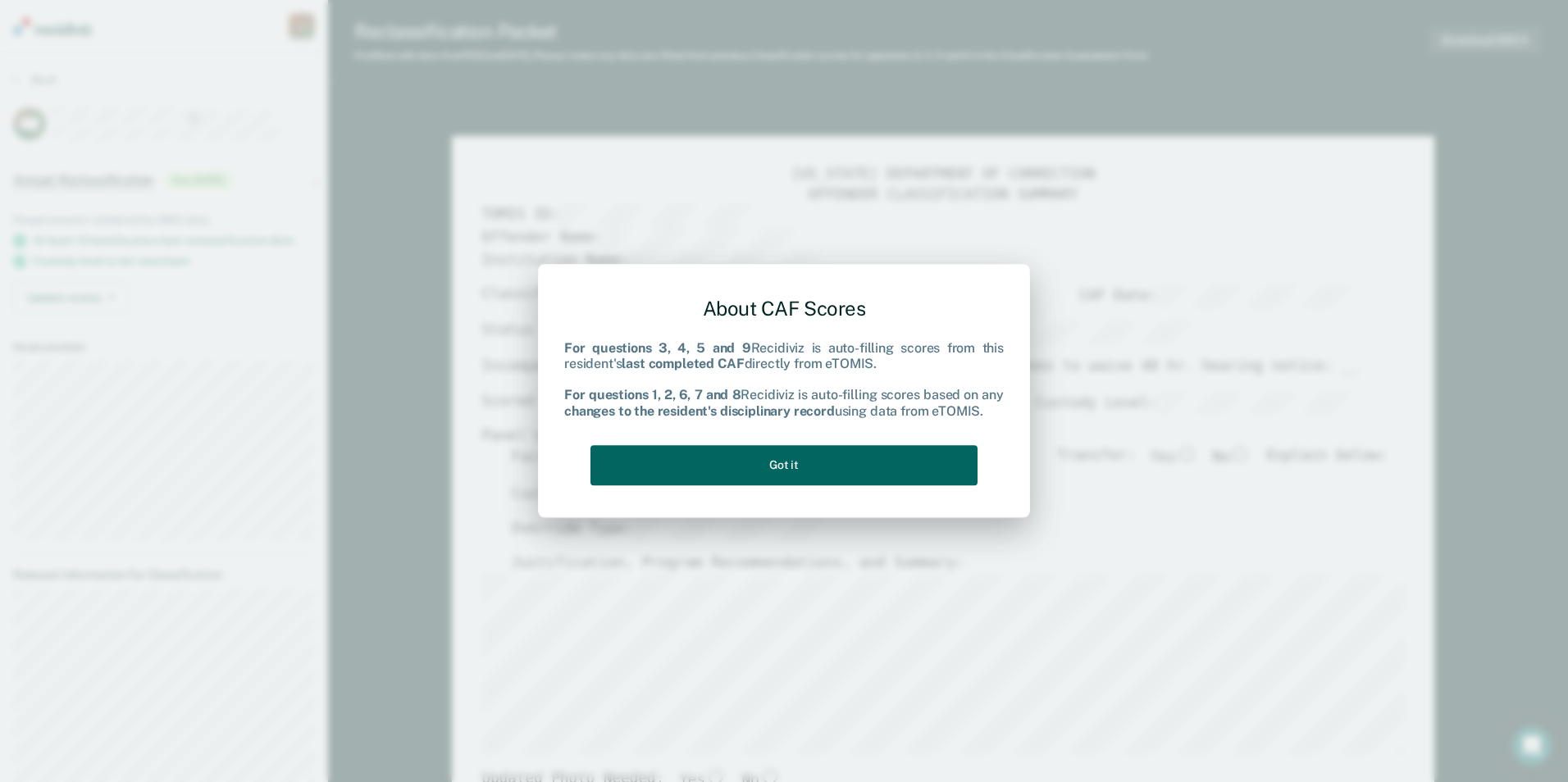
click at [696, 475] on button "Got it" at bounding box center [784, 465] width 387 height 41
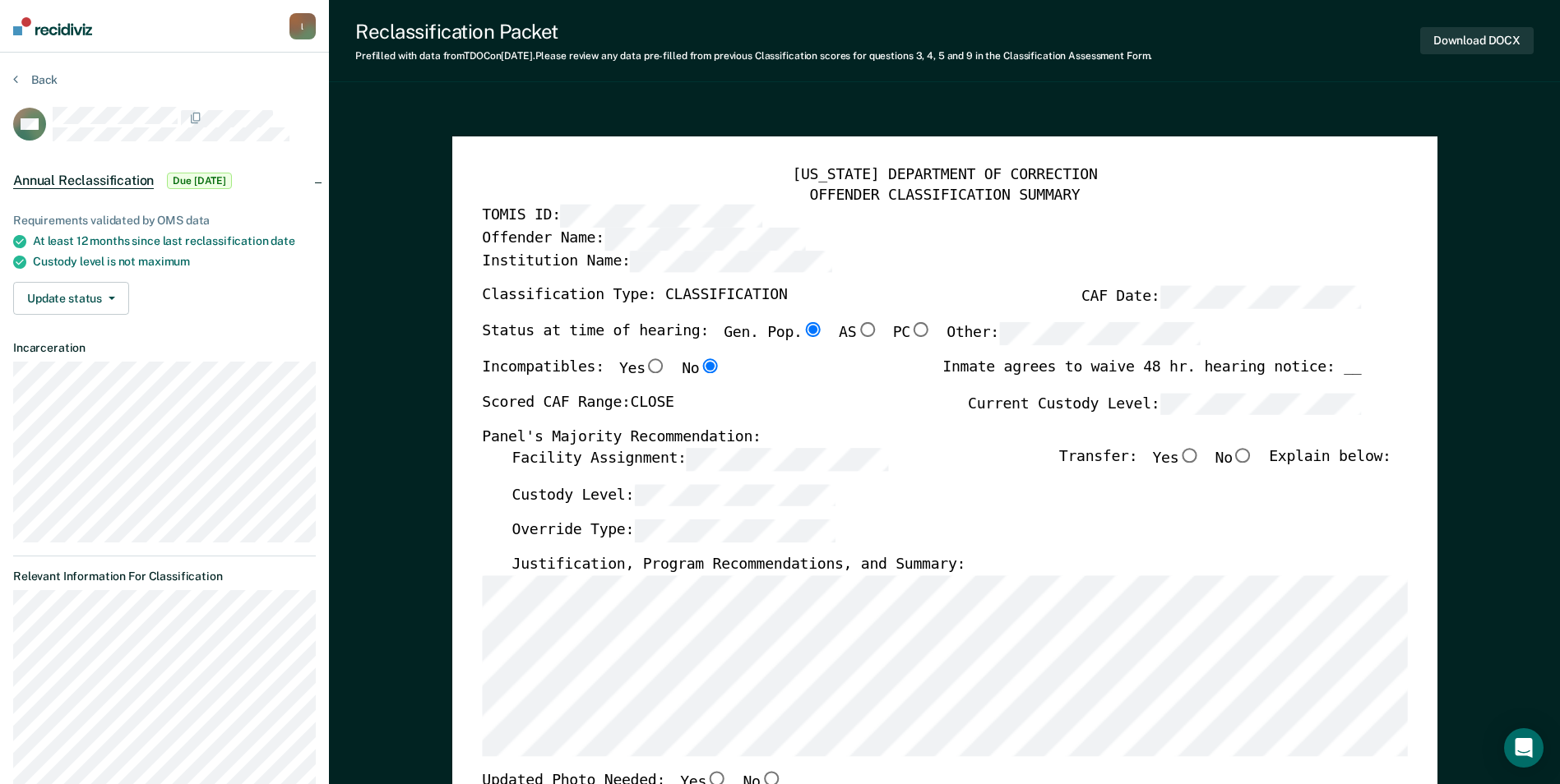
click at [697, 454] on input "No" at bounding box center [1242, 455] width 21 height 15
type textarea "x"
radio input "true"
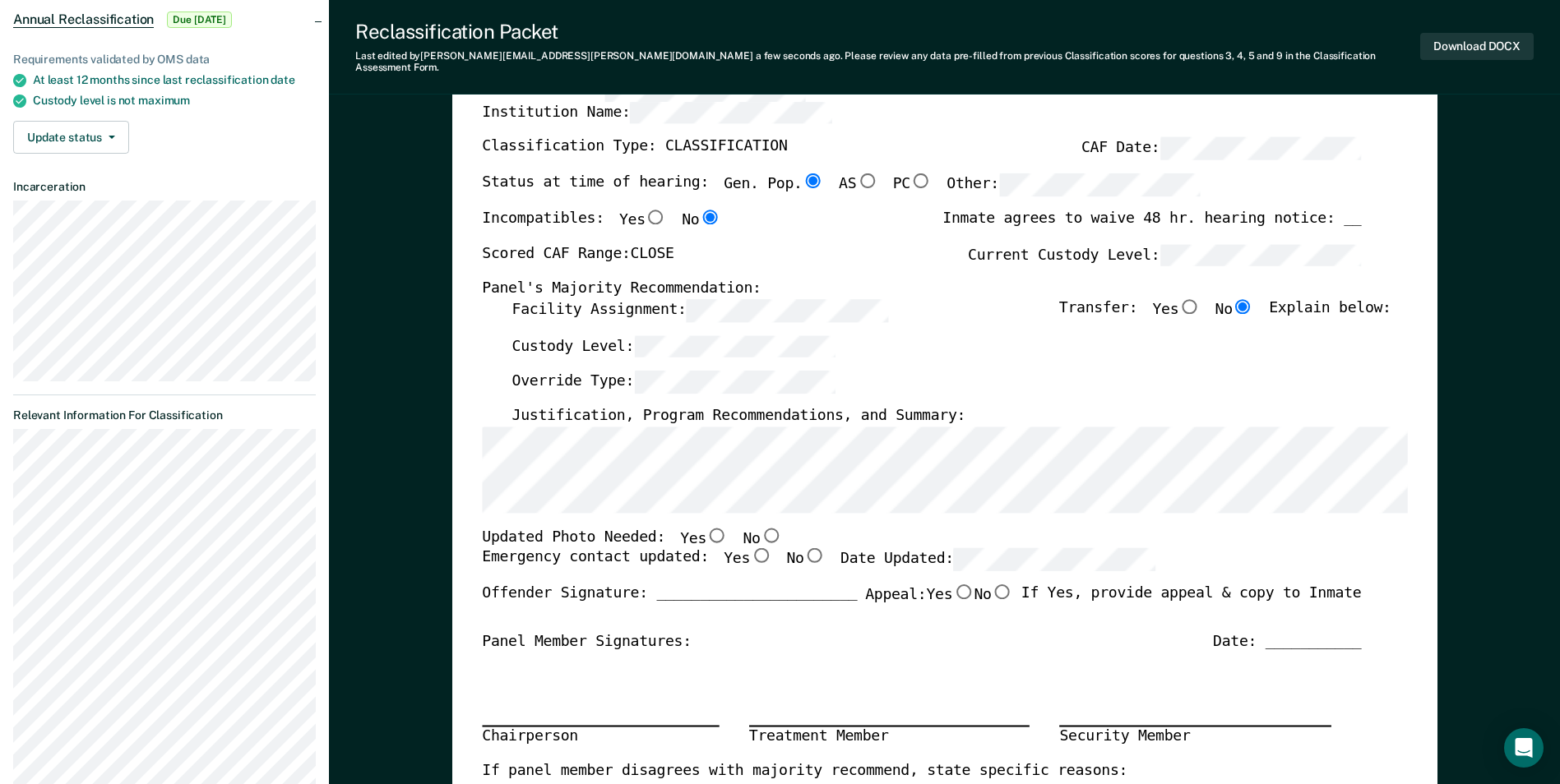
scroll to position [164, 0]
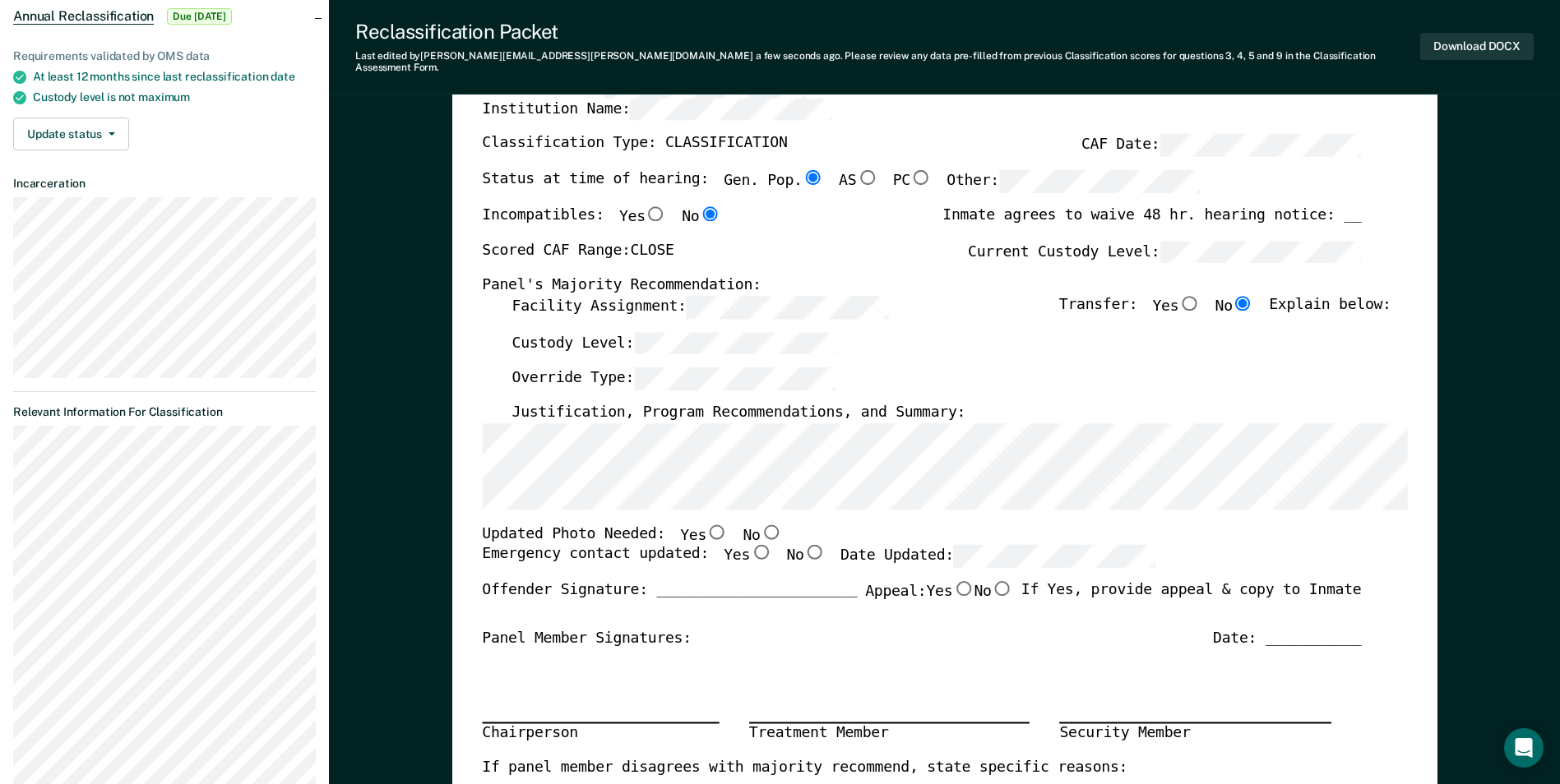
click at [697, 524] on input "No" at bounding box center [770, 531] width 21 height 15
type textarea "x"
radio input "true"
click at [697, 545] on input "Yes" at bounding box center [760, 552] width 21 height 15
type textarea "x"
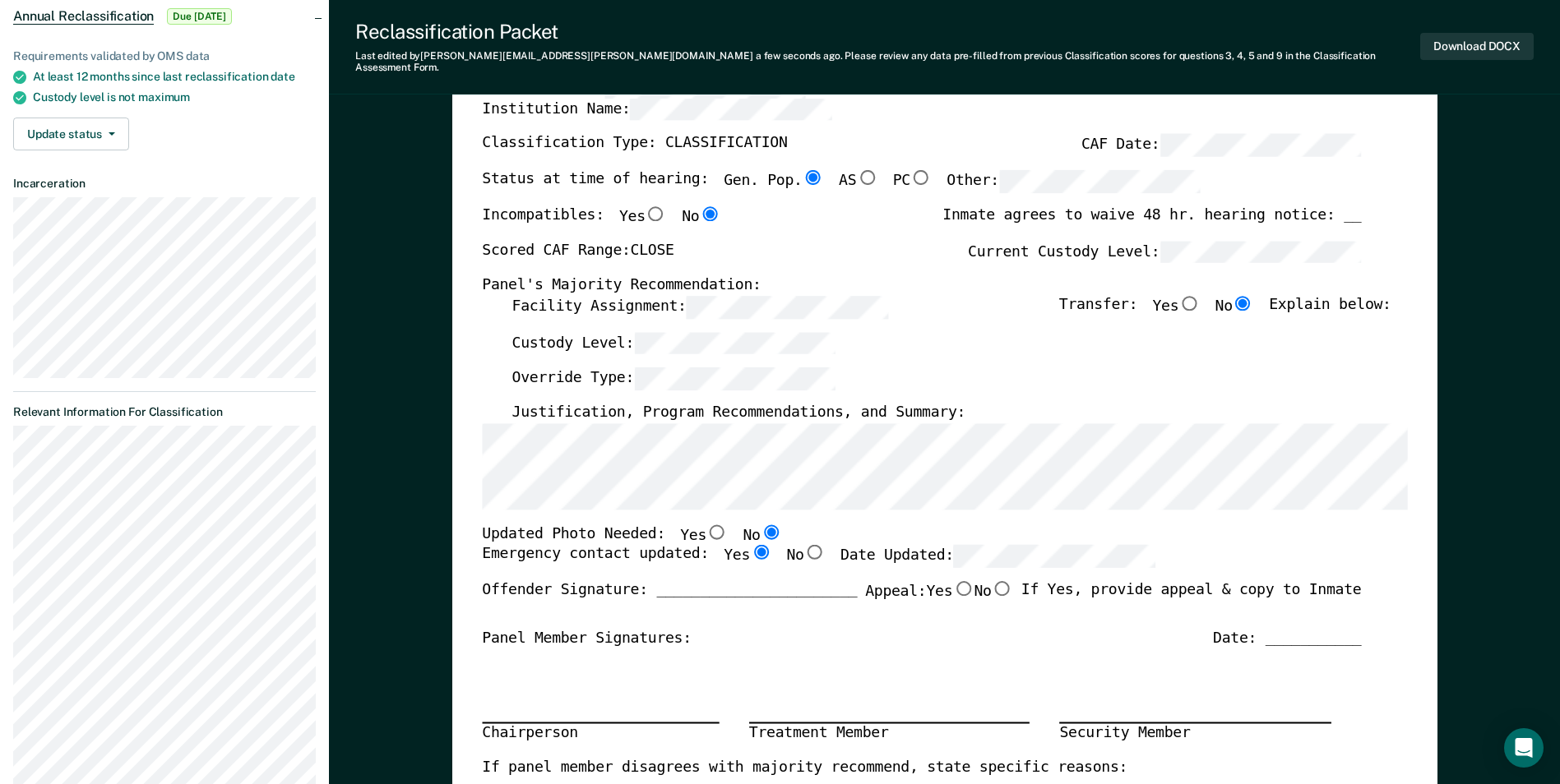
radio input "true"
click at [697, 557] on div "Emergency contact updated: Yes No Date Updated:" at bounding box center [818, 562] width 673 height 36
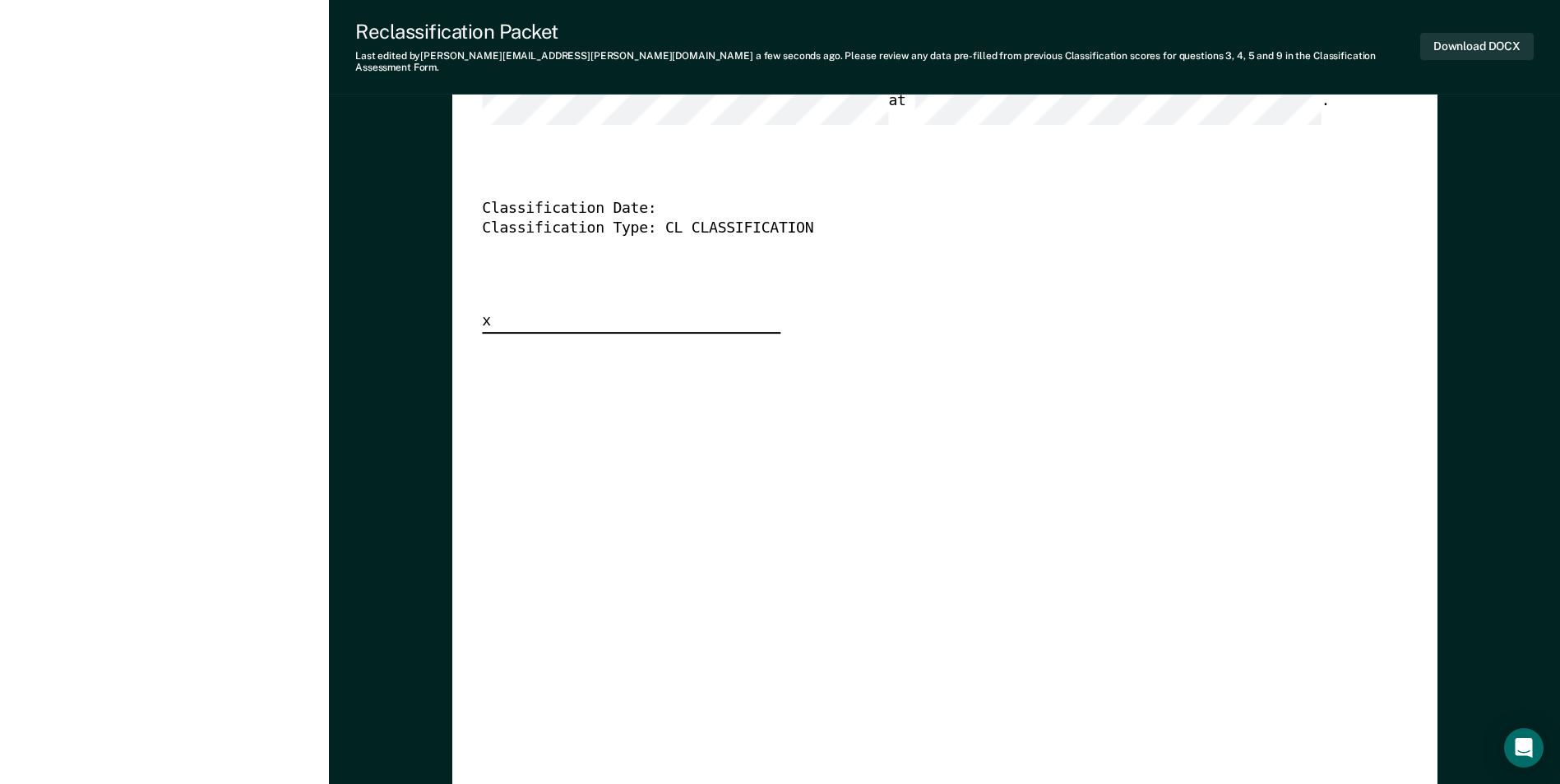
scroll to position [3853, 0]
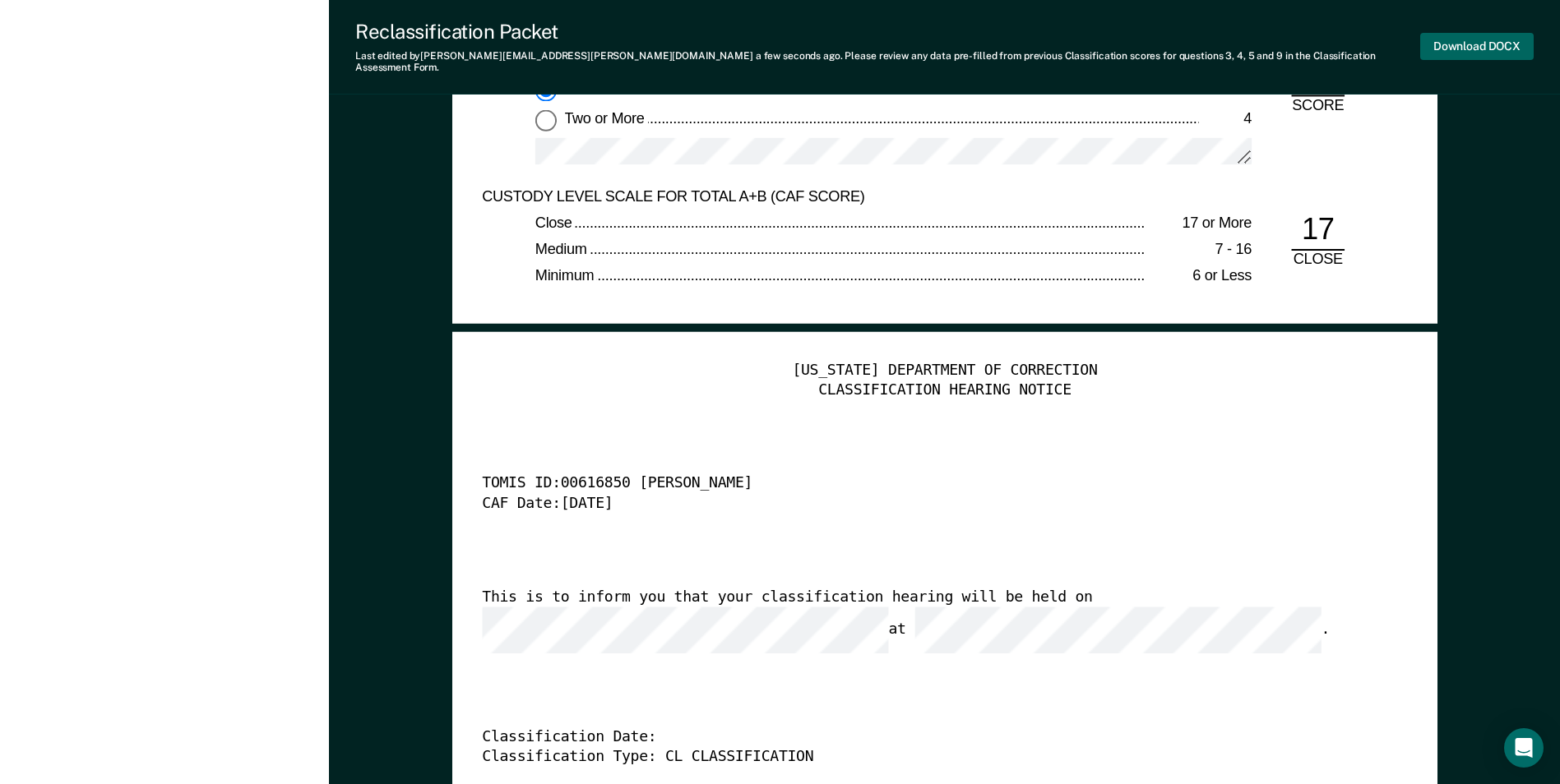
click at [697, 45] on button "Download DOCX" at bounding box center [1476, 46] width 114 height 27
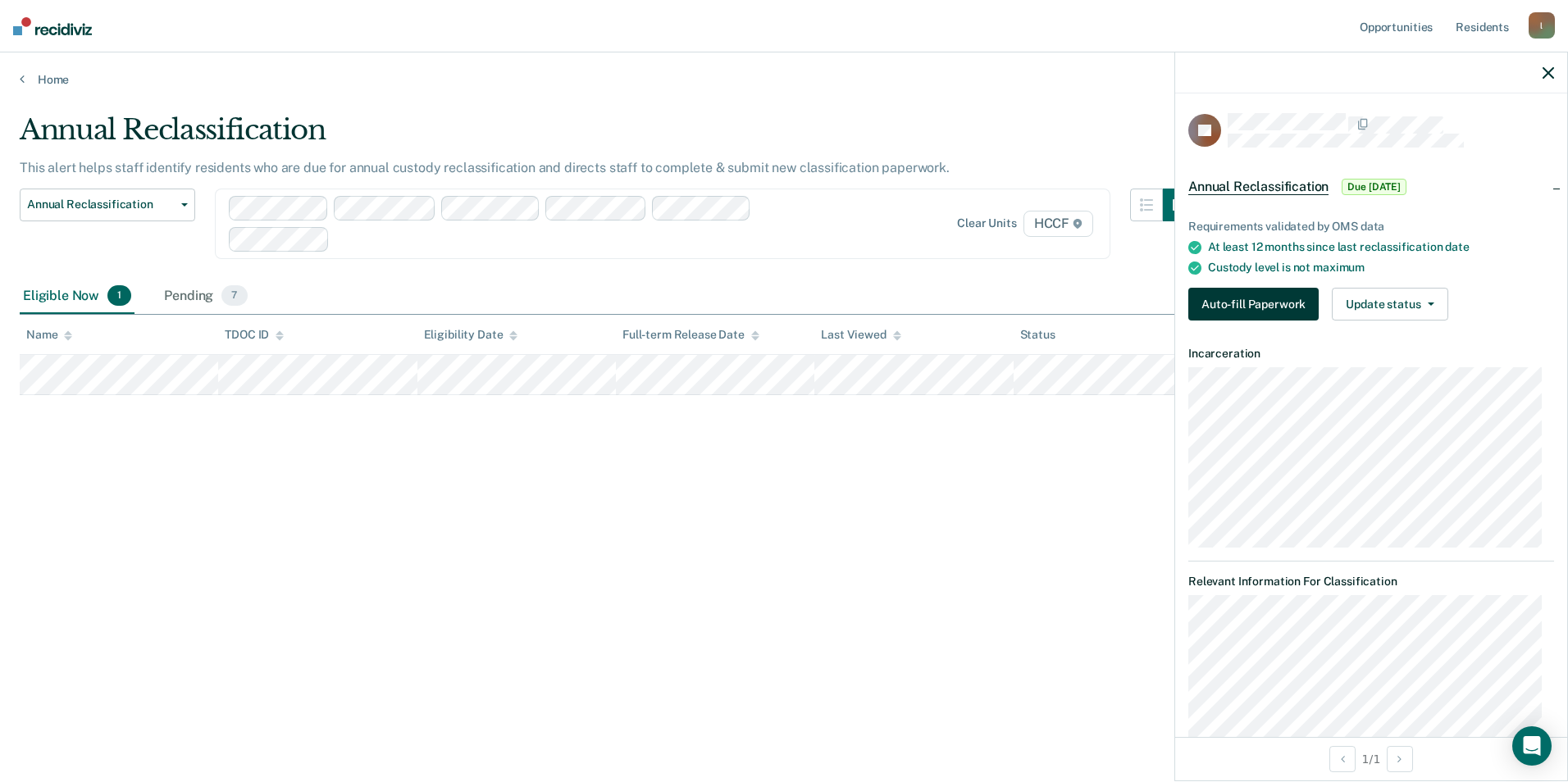
click at [696, 300] on button "Auto-fill Paperwork" at bounding box center [1254, 304] width 131 height 33
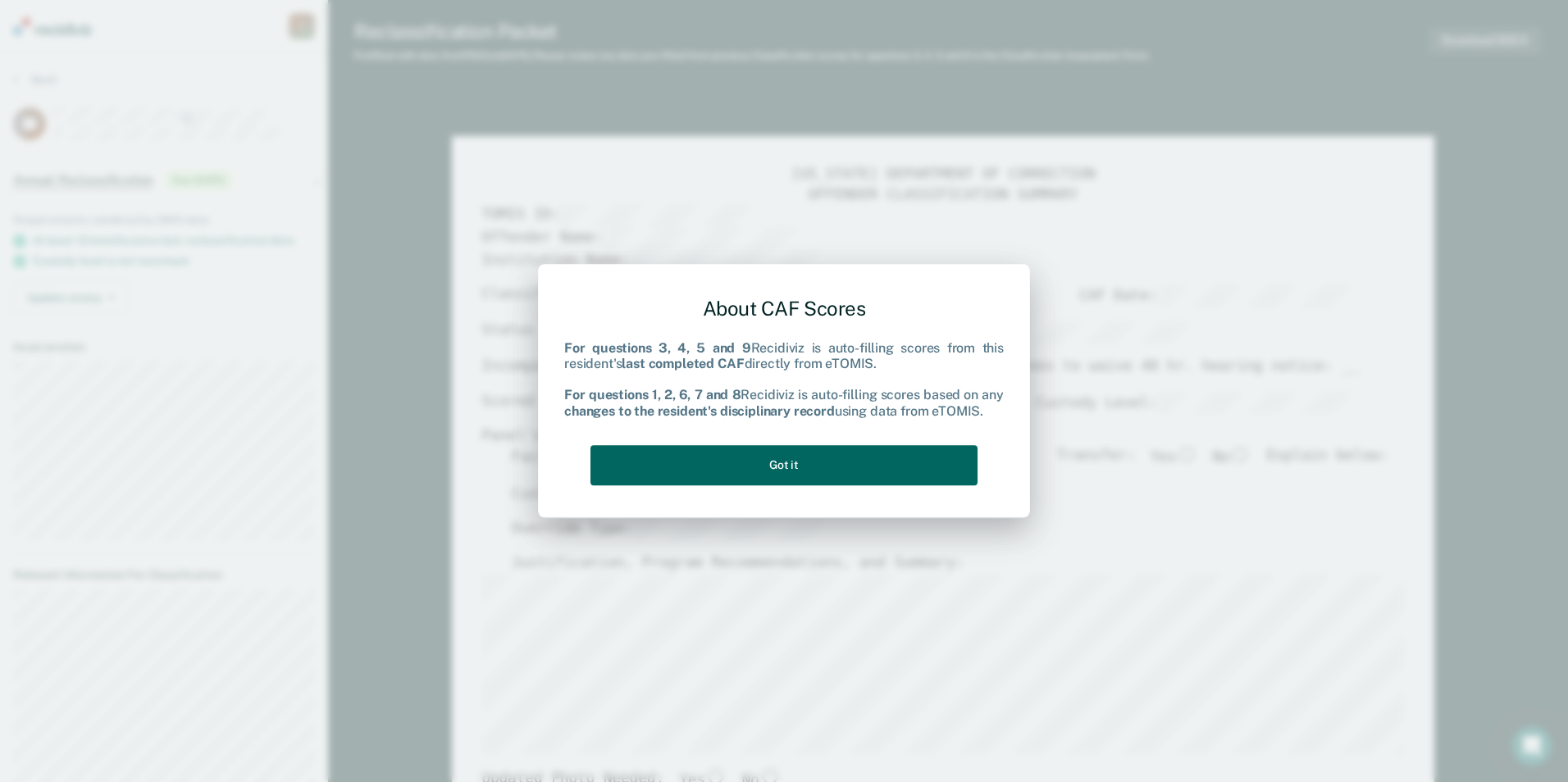
click at [696, 457] on button "Got it" at bounding box center [784, 465] width 387 height 41
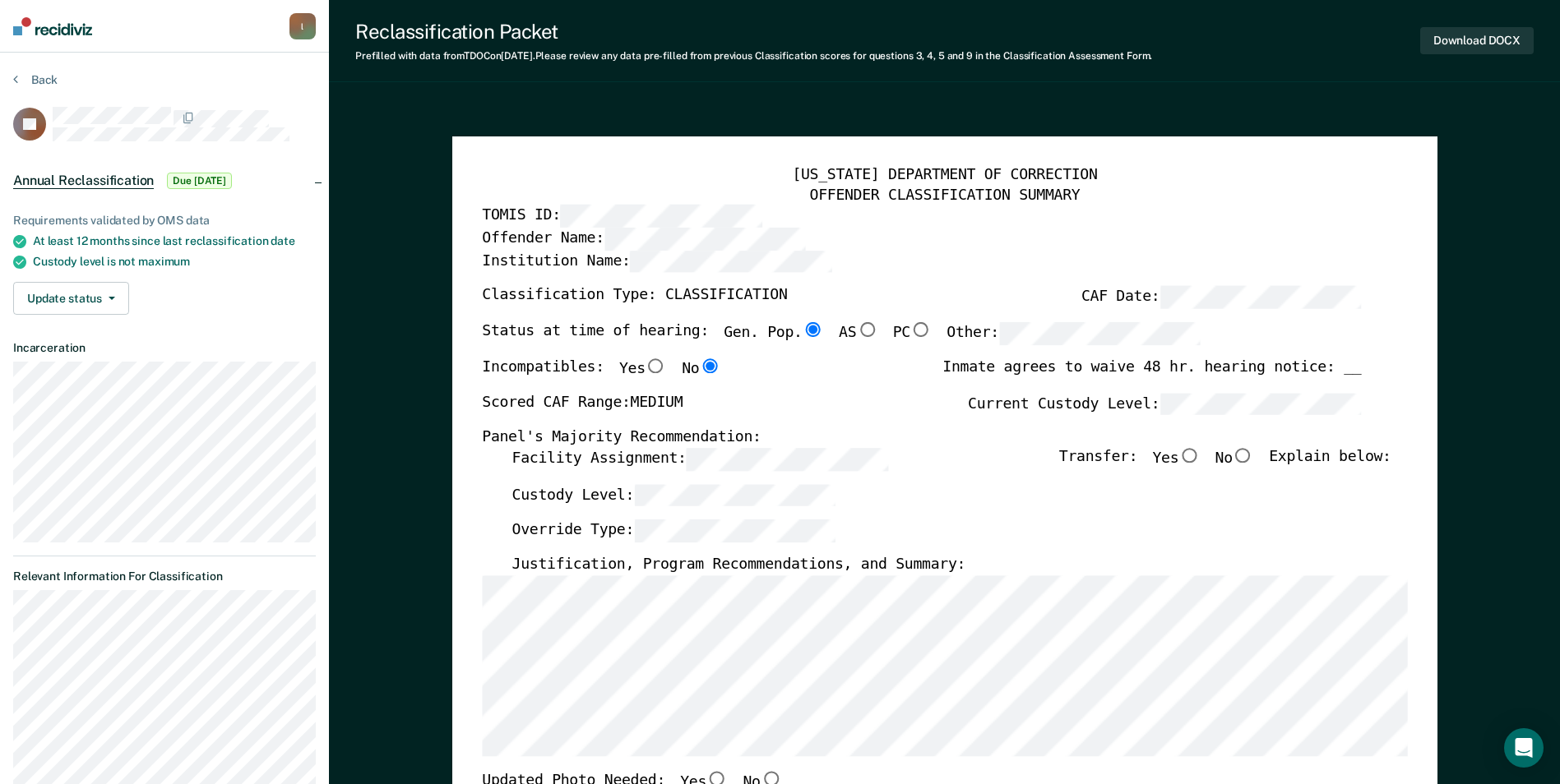
click at [697, 458] on input "No" at bounding box center [1242, 455] width 21 height 15
type textarea "x"
radio input "true"
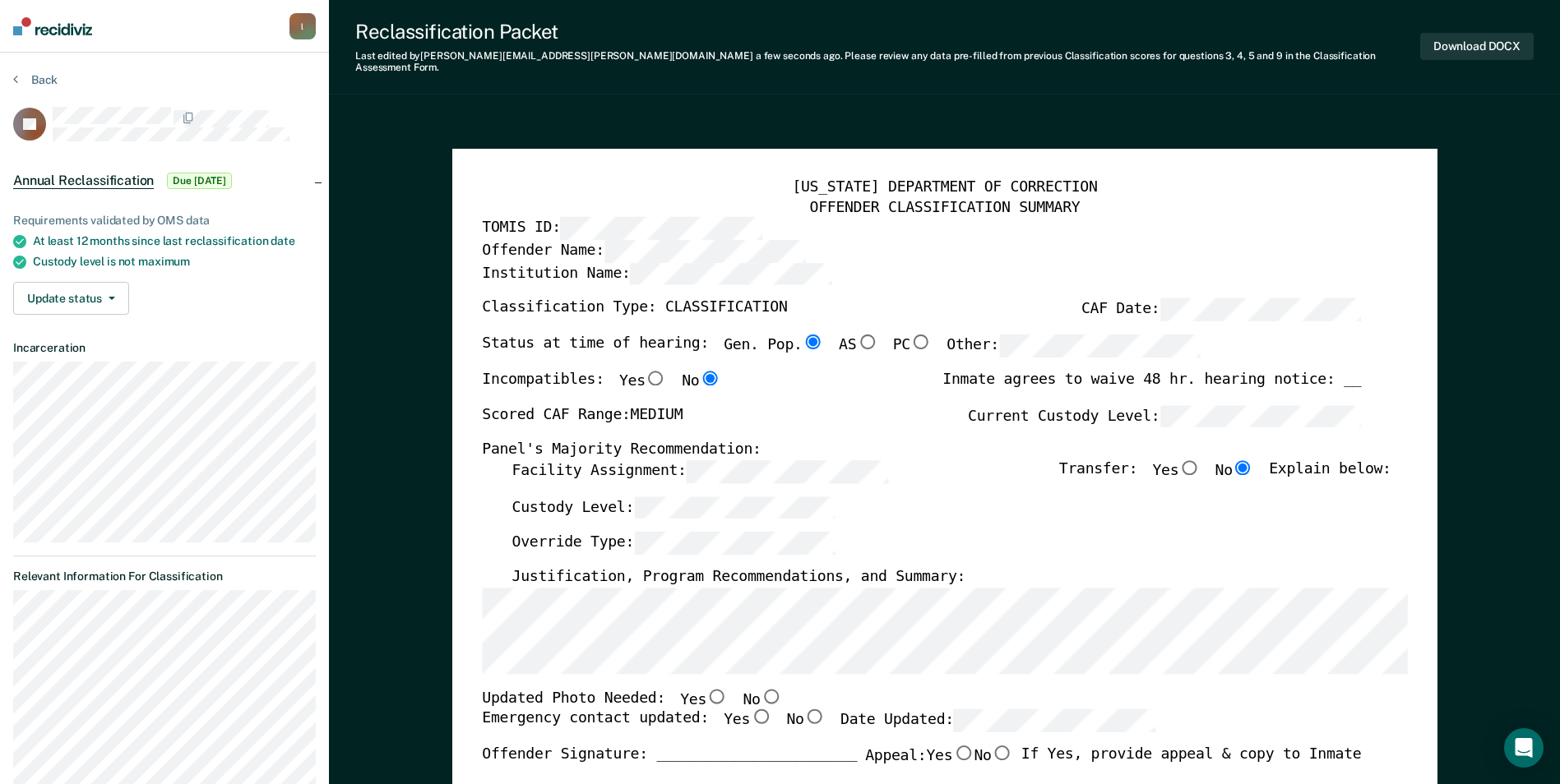
click at [697, 689] on input "No" at bounding box center [770, 695] width 21 height 15
type textarea "x"
radio input "true"
click at [697, 688] on div "Updated Photo Needed: Yes No" at bounding box center [922, 698] width 879 height 21
click at [697, 709] on label "Yes" at bounding box center [747, 720] width 48 height 23
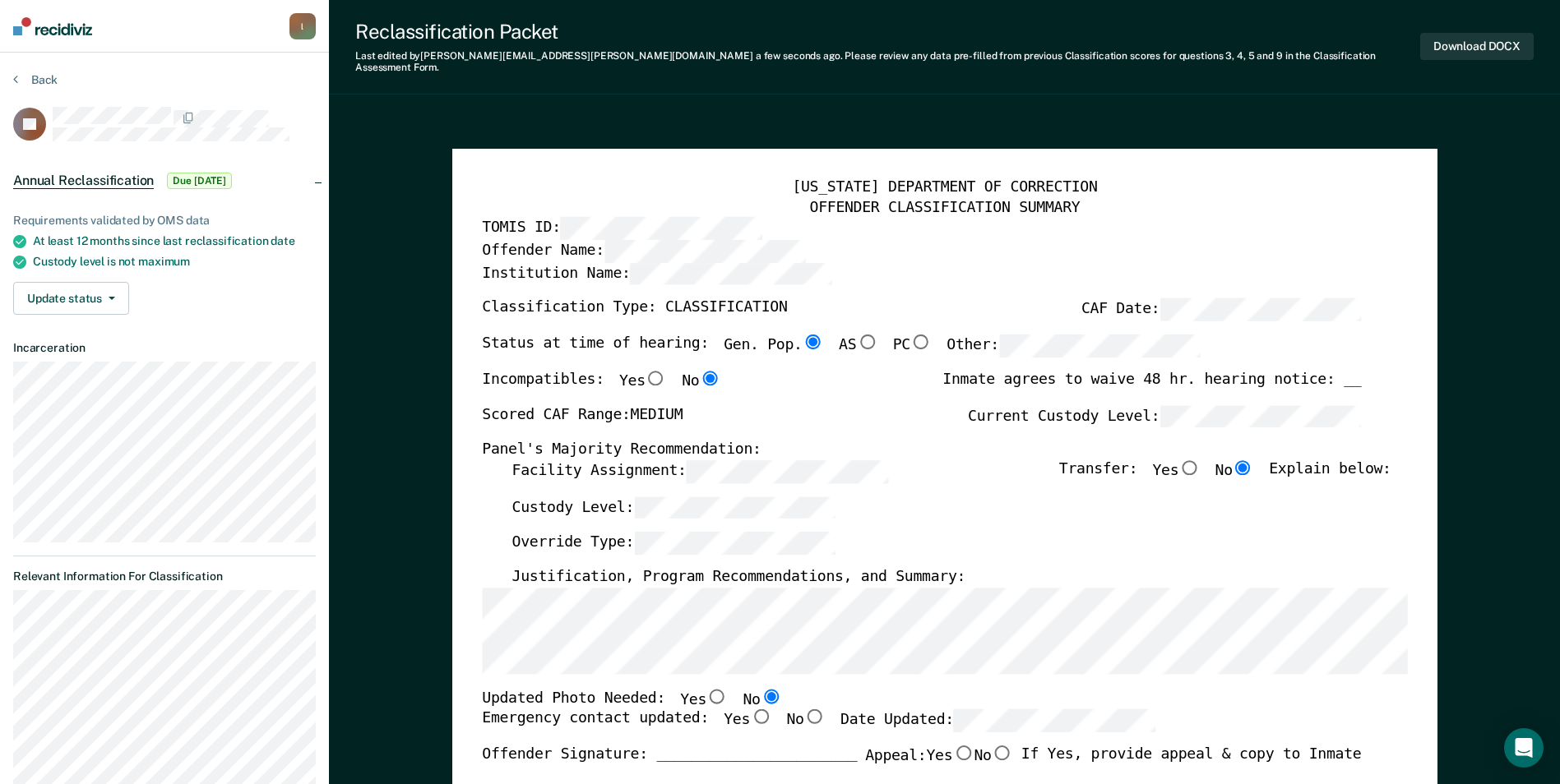
click at [697, 709] on input "Yes" at bounding box center [760, 717] width 21 height 15
type textarea "x"
radio input "true"
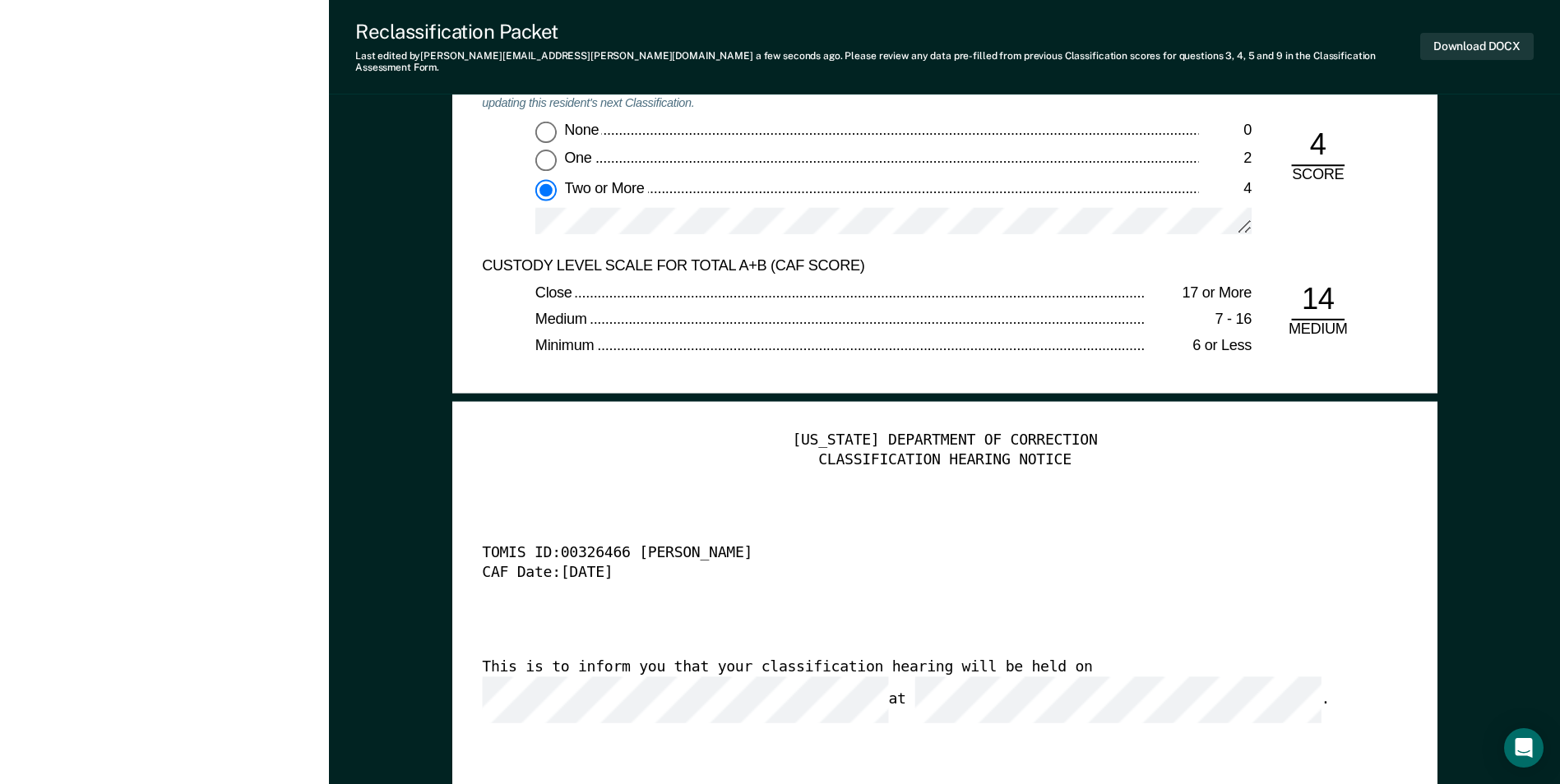
scroll to position [3770, 0]
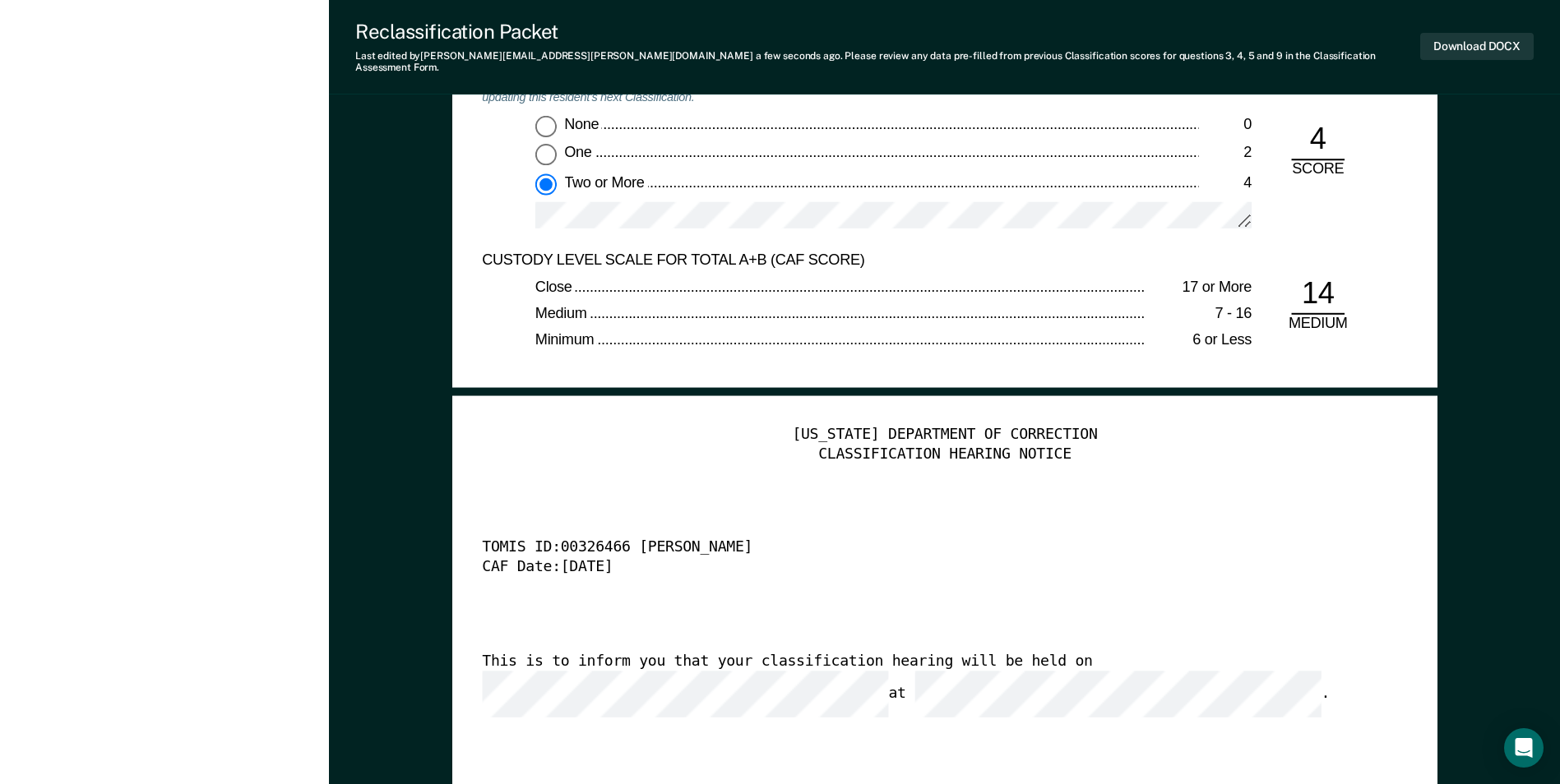
click at [697, 667] on div "This is to inform you that your classification hearing will be held on at ." at bounding box center [922, 685] width 879 height 65
click at [626, 667] on div "This is to inform you that your classification hearing will be held on at ." at bounding box center [922, 685] width 879 height 65
click at [697, 33] on button "Download DOCX" at bounding box center [1476, 46] width 114 height 27
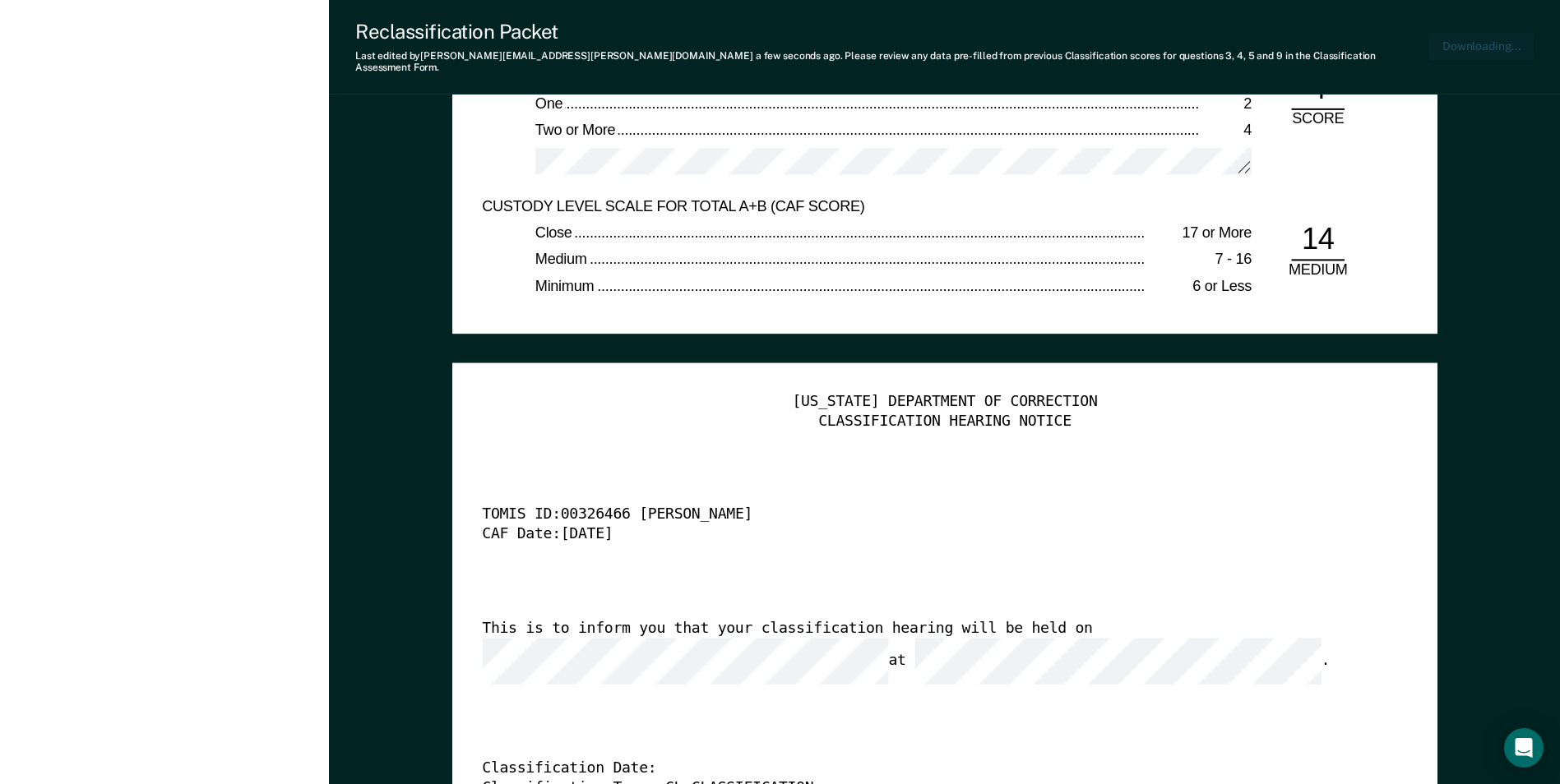
type textarea "x"
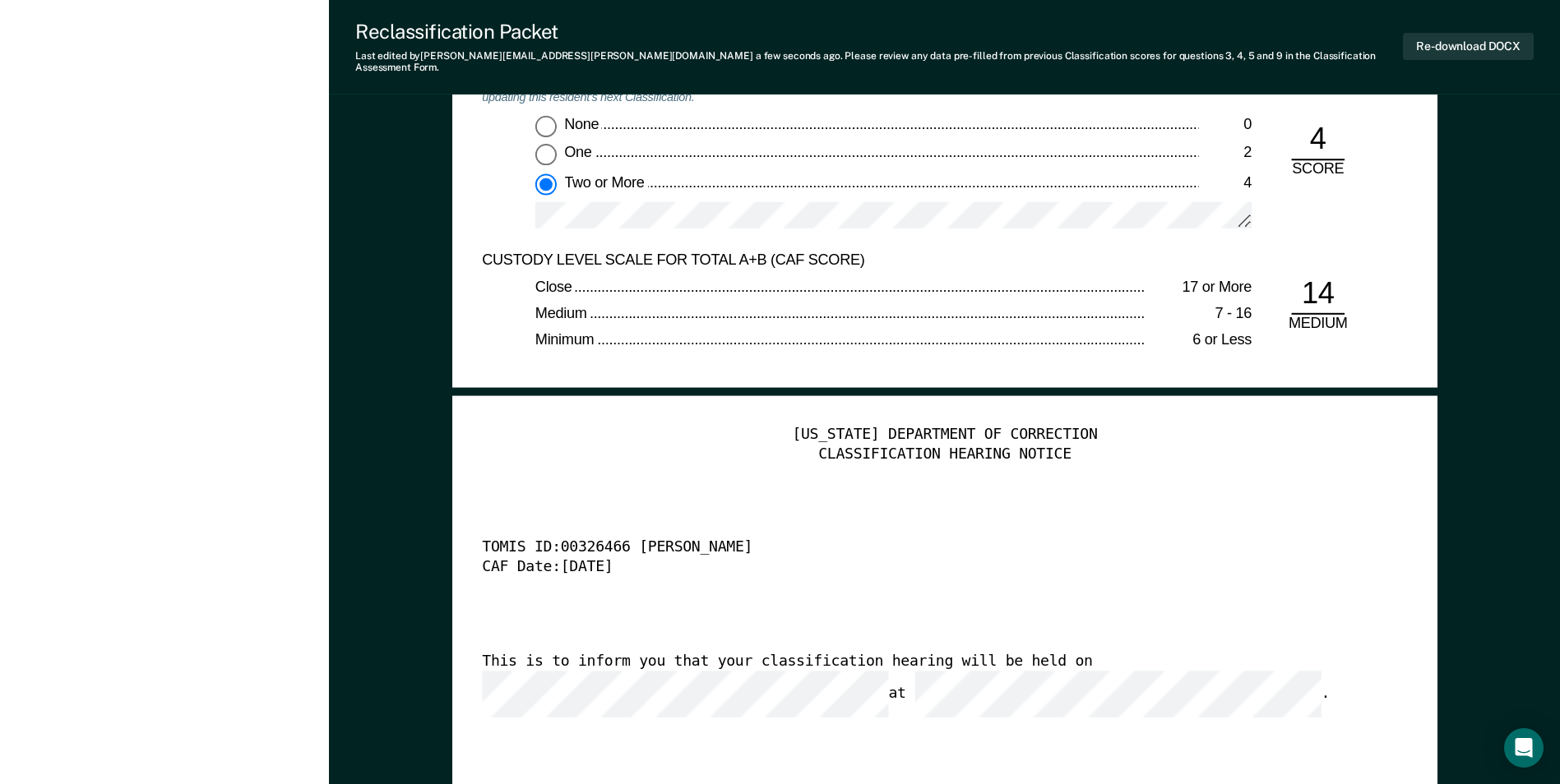
scroll to position [3085, 0]
